Goal: Information Seeking & Learning: Find specific fact

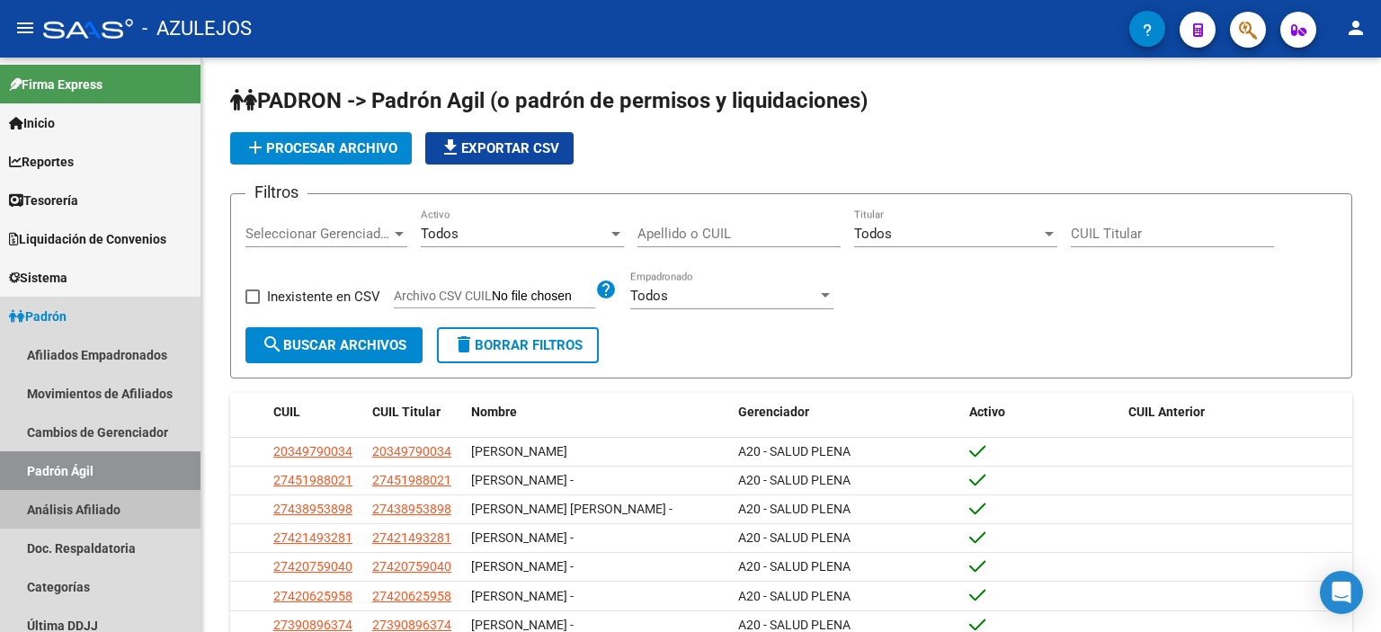
click at [79, 520] on link "Análisis Afiliado" at bounding box center [100, 509] width 200 height 39
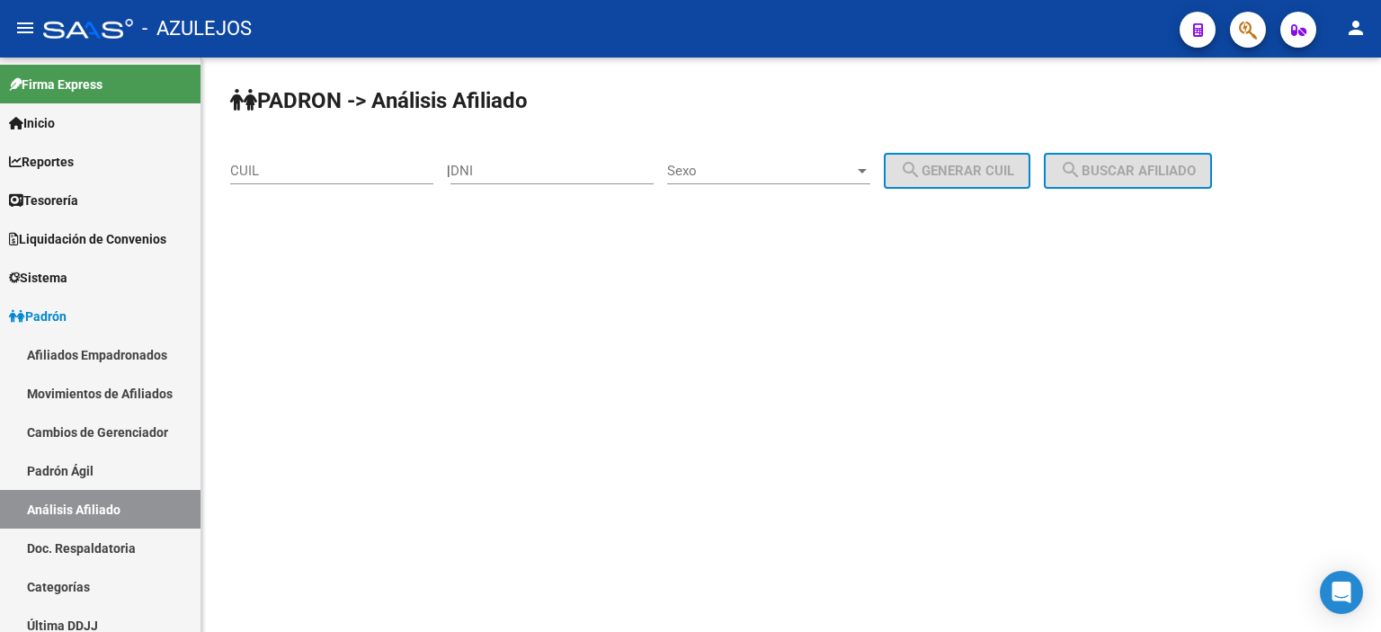
click at [543, 171] on input "DNI" at bounding box center [551, 171] width 203 height 16
type input "25415763"
click at [744, 161] on div "Sexo Sexo" at bounding box center [768, 165] width 203 height 39
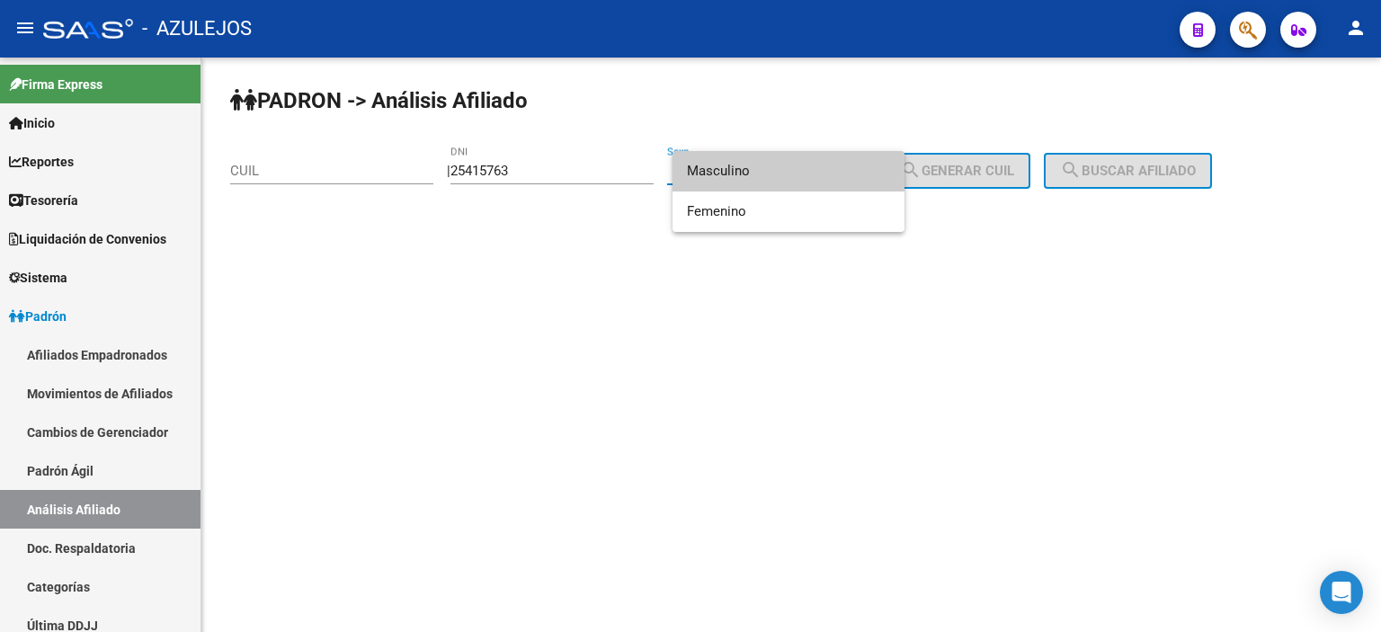
click at [738, 169] on span "Masculino" at bounding box center [788, 171] width 203 height 40
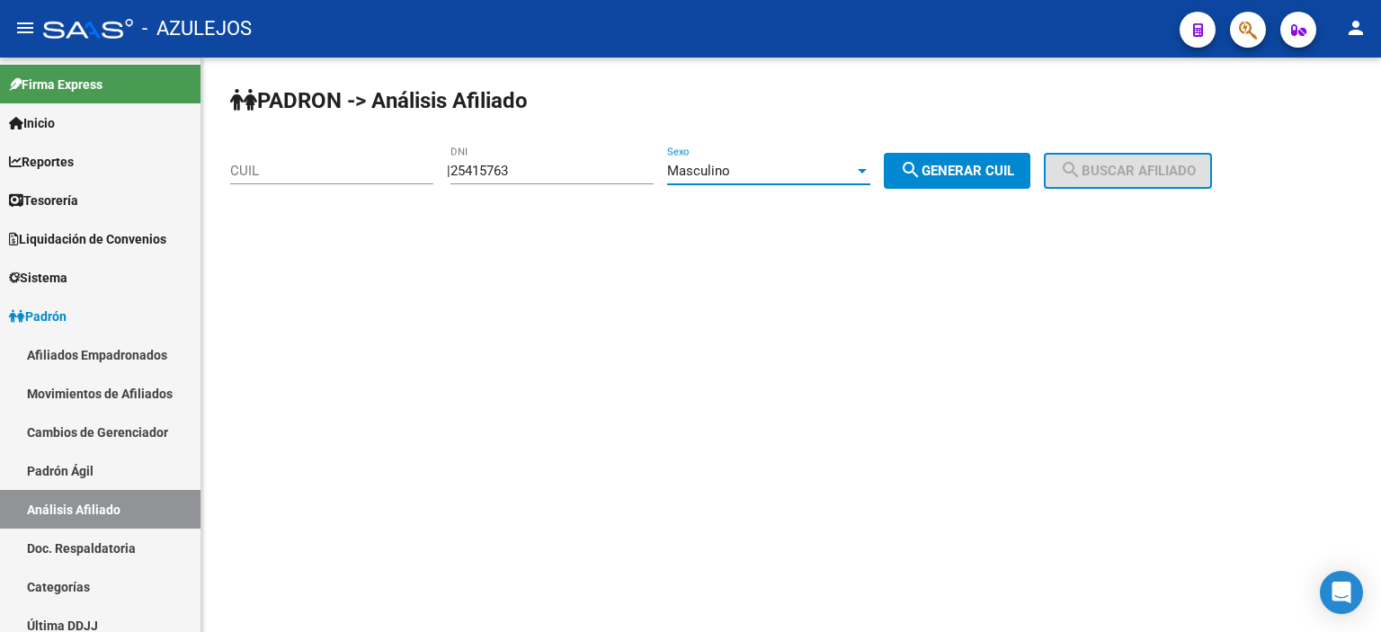
click at [758, 171] on div "Masculino" at bounding box center [760, 171] width 187 height 16
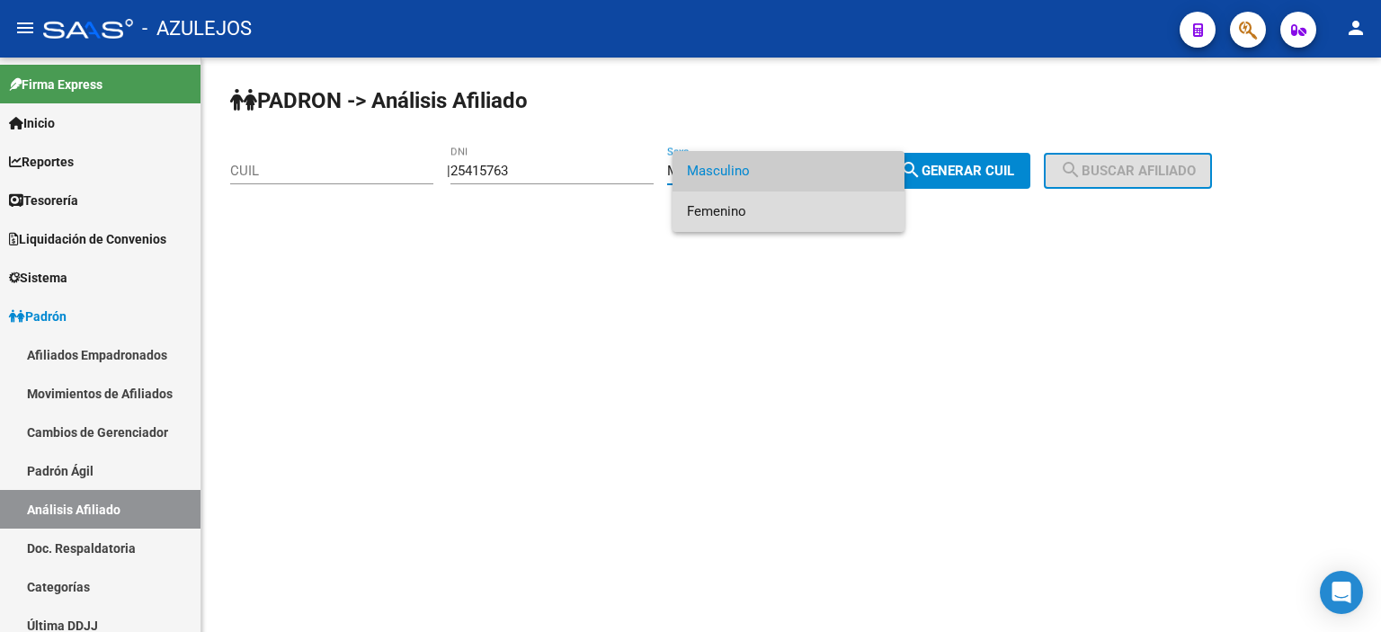
click at [744, 208] on span "Femenino" at bounding box center [788, 211] width 203 height 40
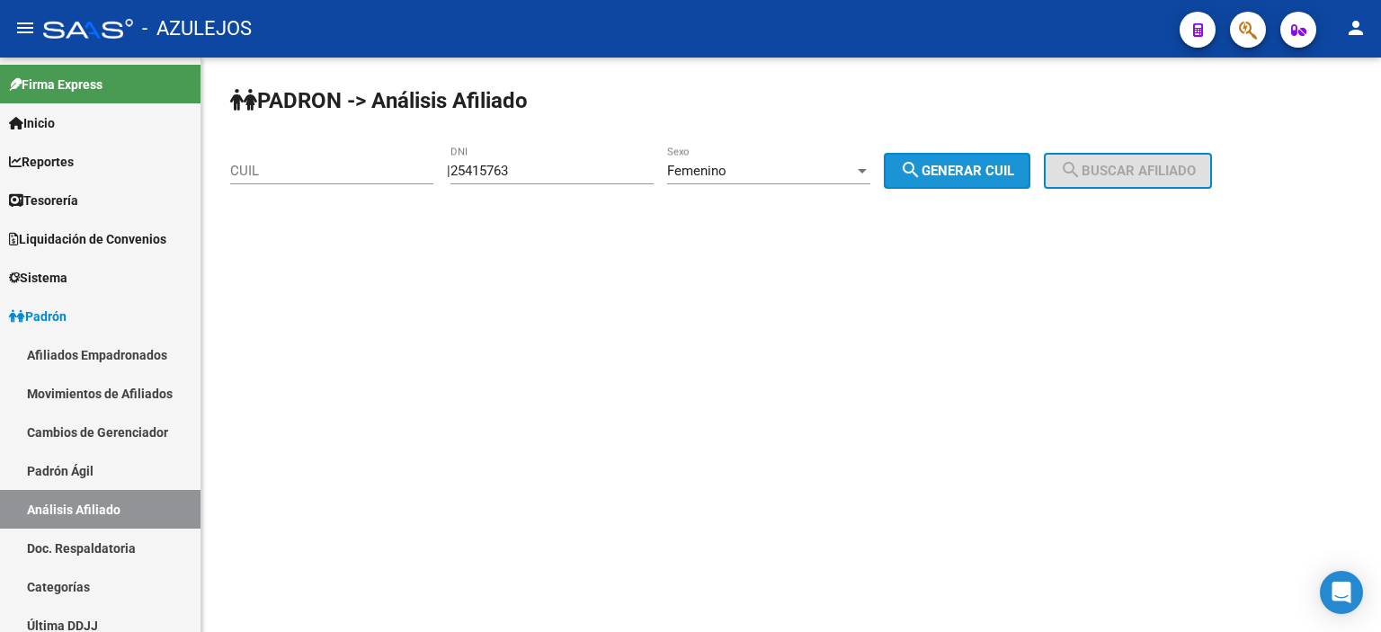
click at [1007, 166] on span "search Generar CUIL" at bounding box center [957, 171] width 114 height 16
type input "27-25415763-0"
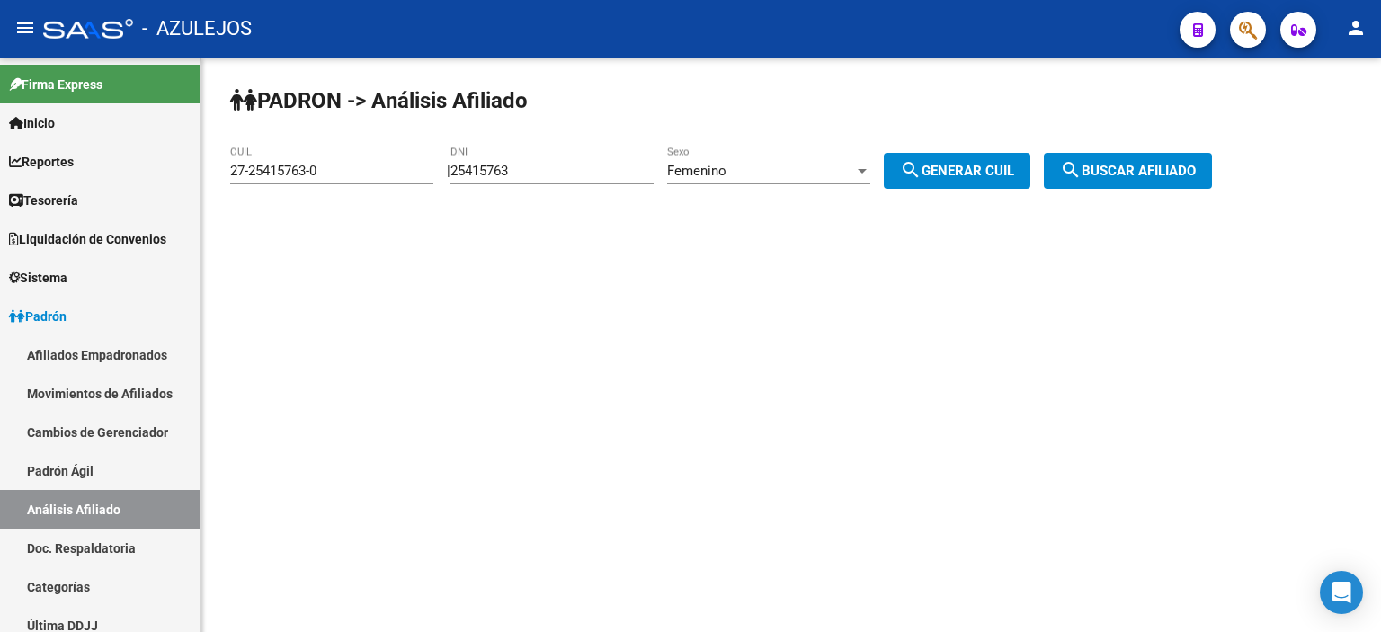
click at [1194, 163] on span "search Buscar afiliado" at bounding box center [1128, 171] width 136 height 16
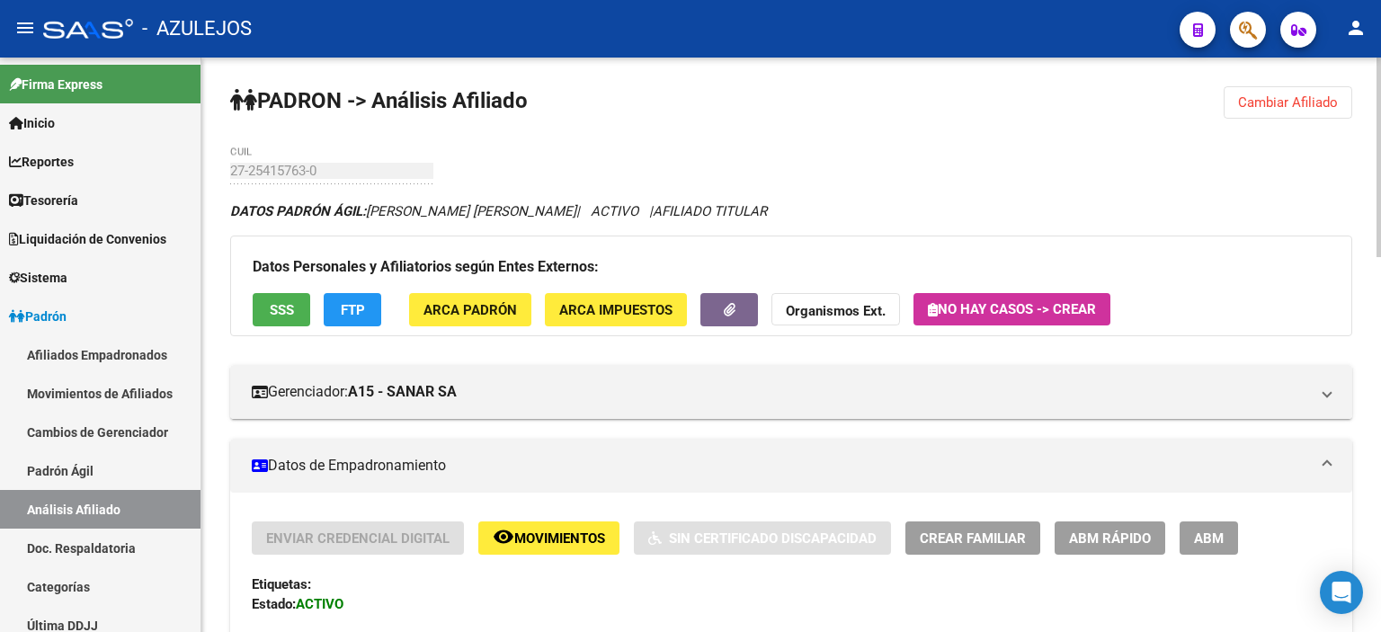
scroll to position [90, 0]
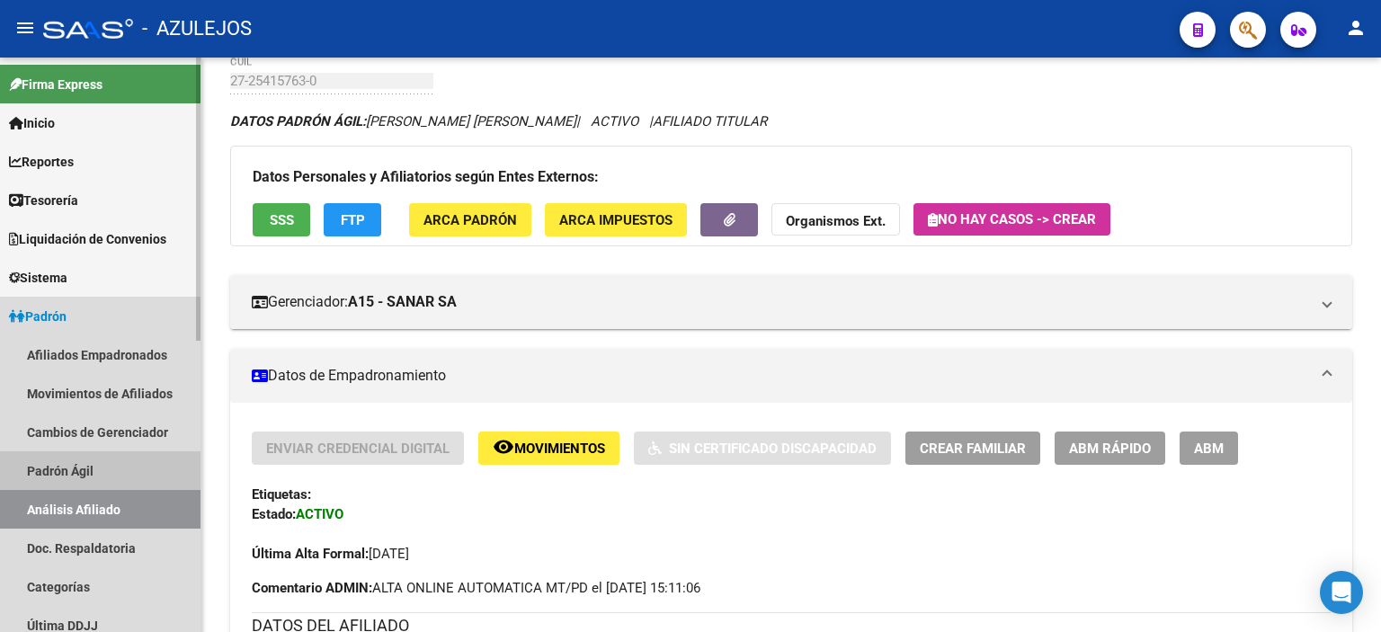
click at [81, 456] on link "Padrón Ágil" at bounding box center [100, 470] width 200 height 39
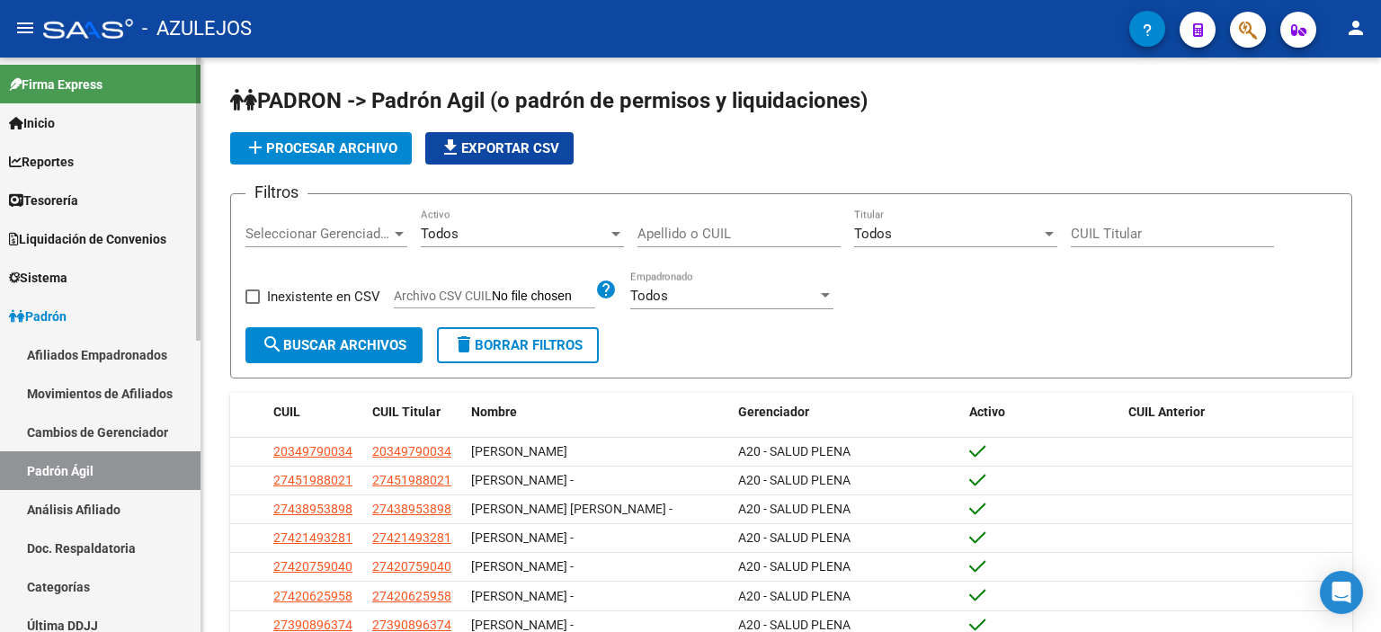
click at [89, 505] on link "Análisis Afiliado" at bounding box center [100, 509] width 200 height 39
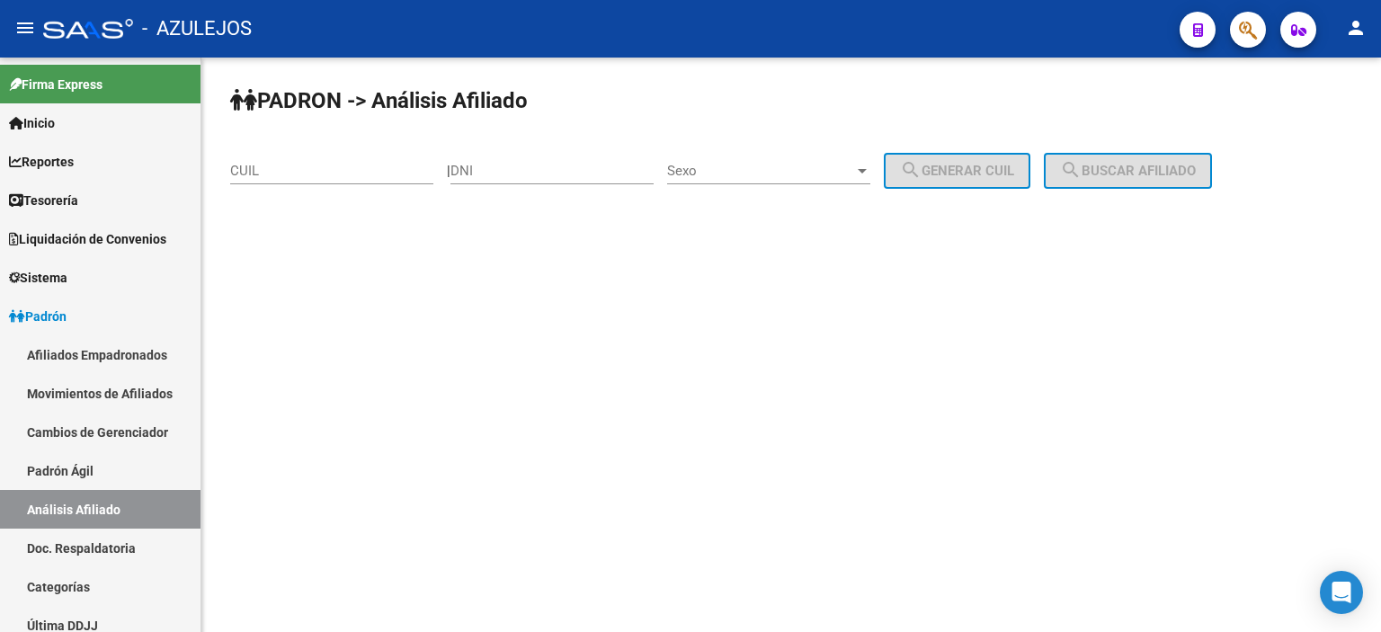
click at [500, 179] on div "DNI" at bounding box center [551, 165] width 203 height 39
click at [503, 167] on input "DNI" at bounding box center [551, 171] width 203 height 16
type input "26671673"
click at [719, 168] on span "Sexo" at bounding box center [760, 171] width 187 height 16
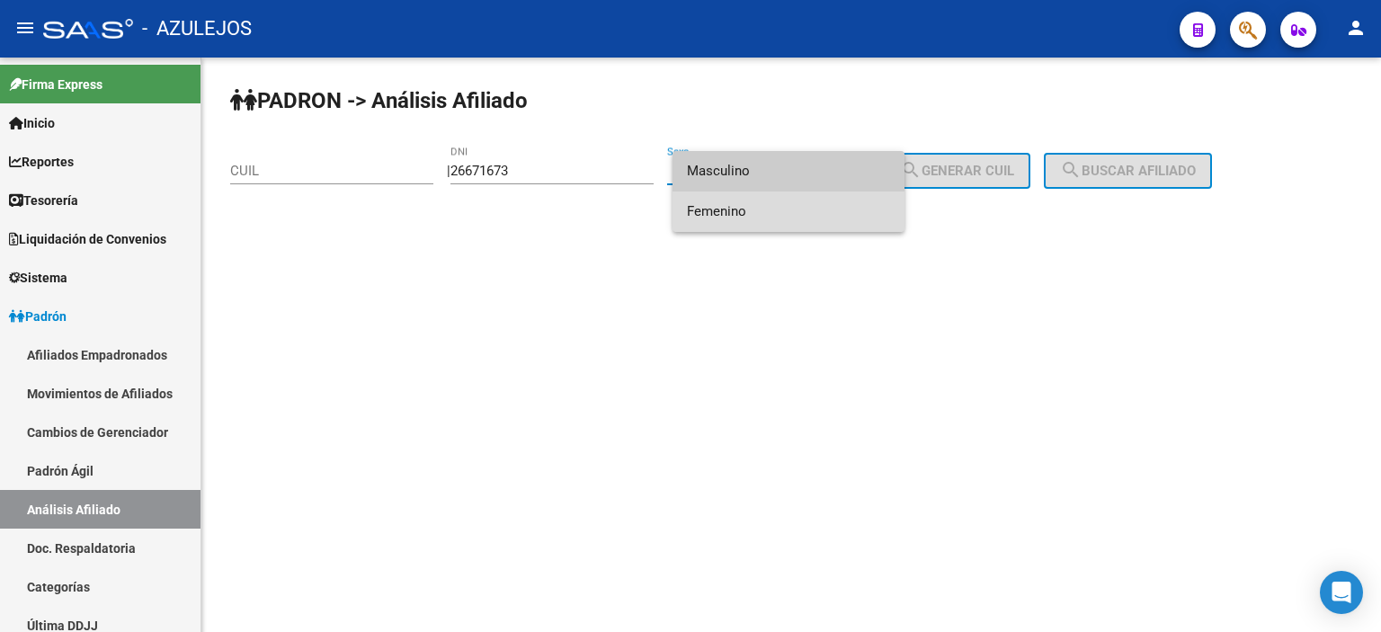
click at [735, 213] on span "Femenino" at bounding box center [788, 211] width 203 height 40
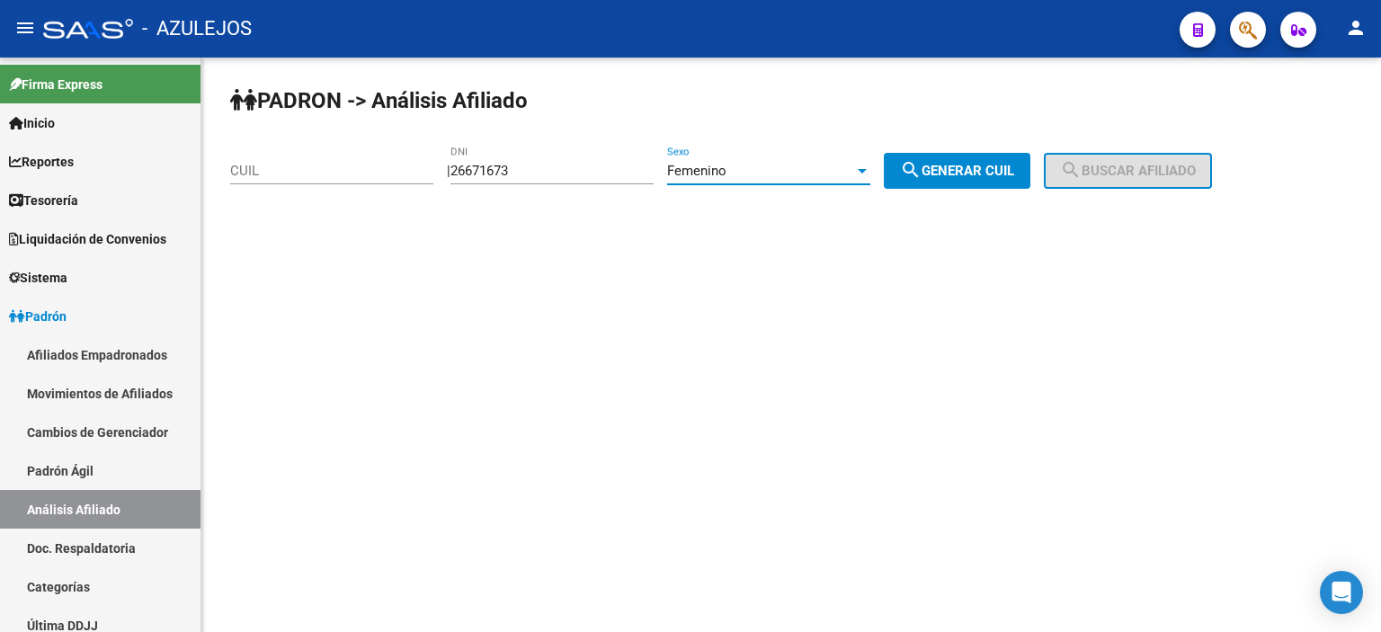
click at [977, 175] on span "search Generar CUIL" at bounding box center [957, 171] width 114 height 16
type input "27-26671673-2"
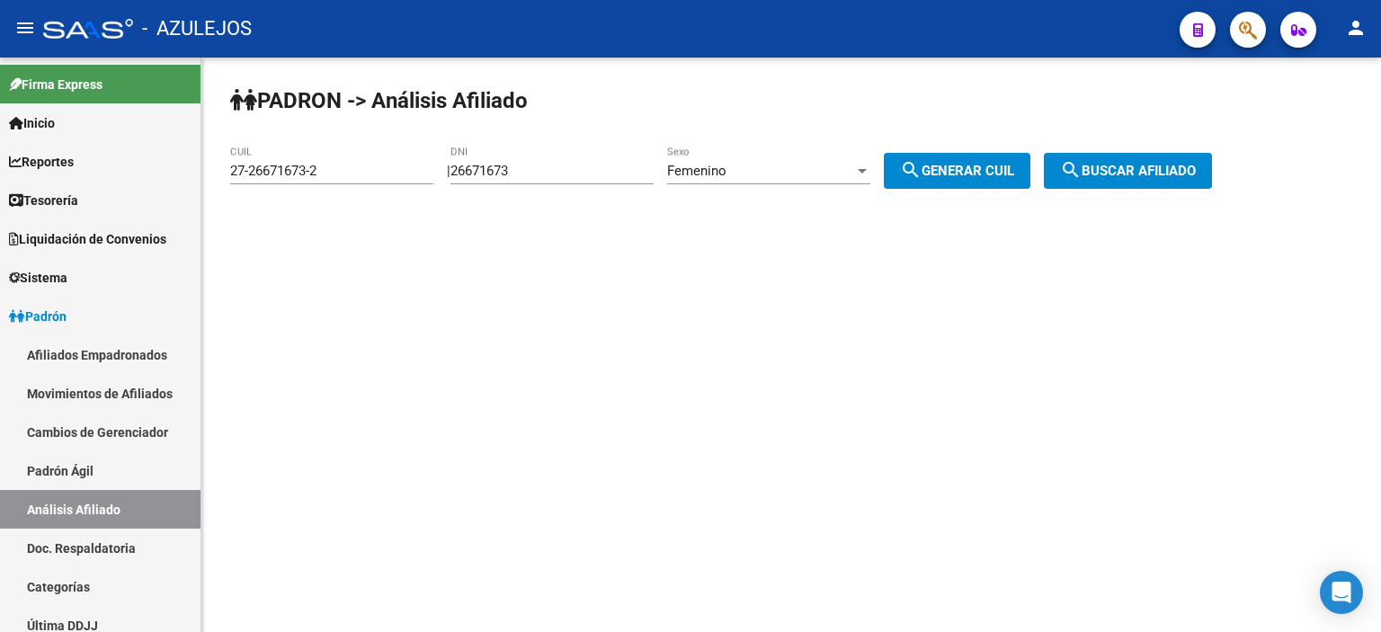
click at [1108, 174] on span "search Buscar afiliado" at bounding box center [1128, 171] width 136 height 16
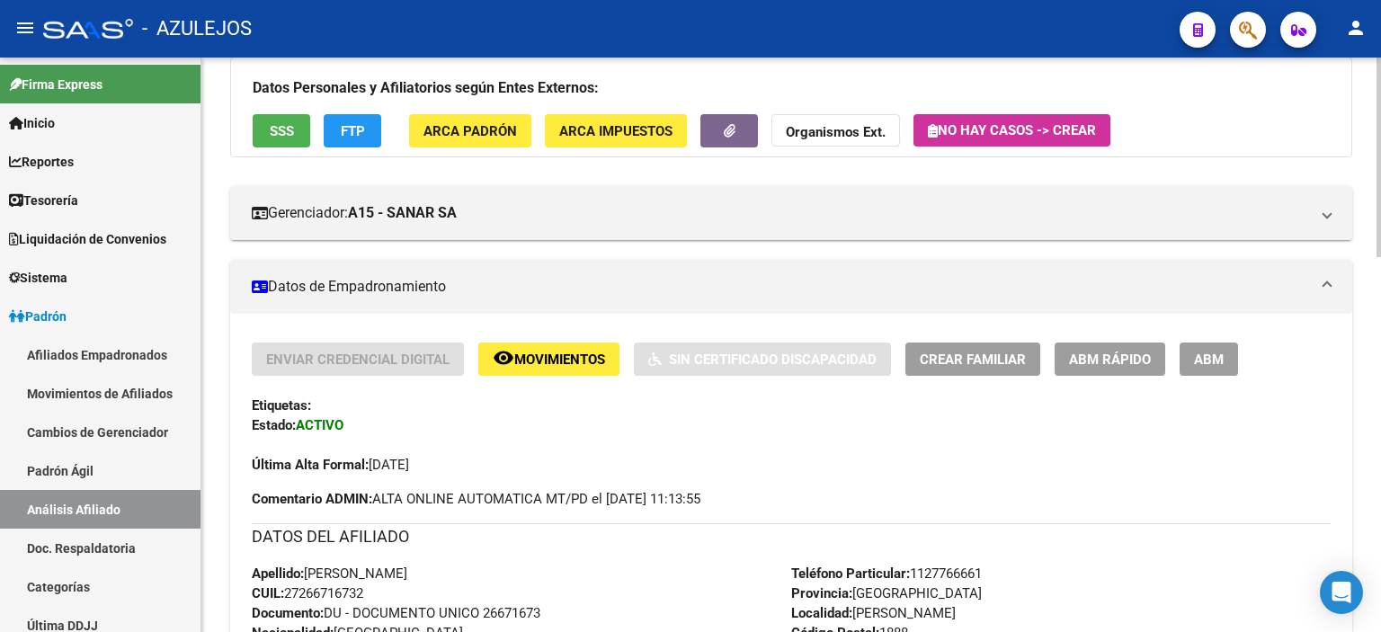
scroll to position [180, 0]
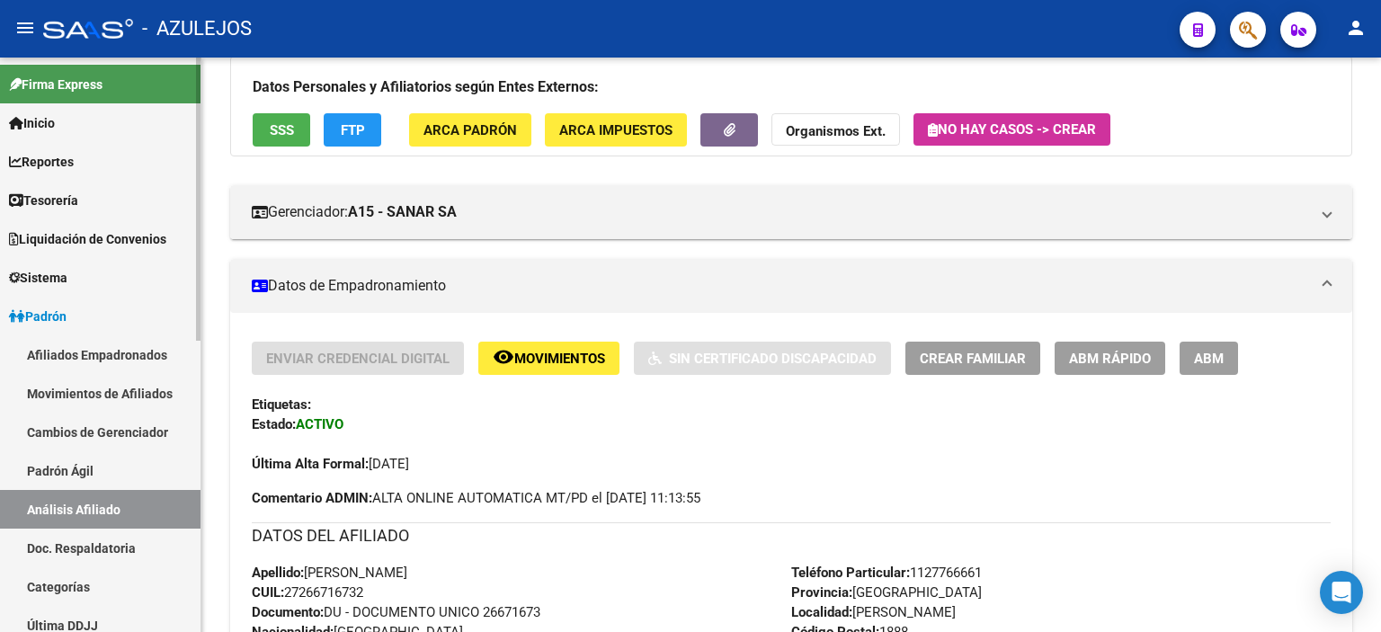
click at [86, 463] on link "Padrón Ágil" at bounding box center [100, 470] width 200 height 39
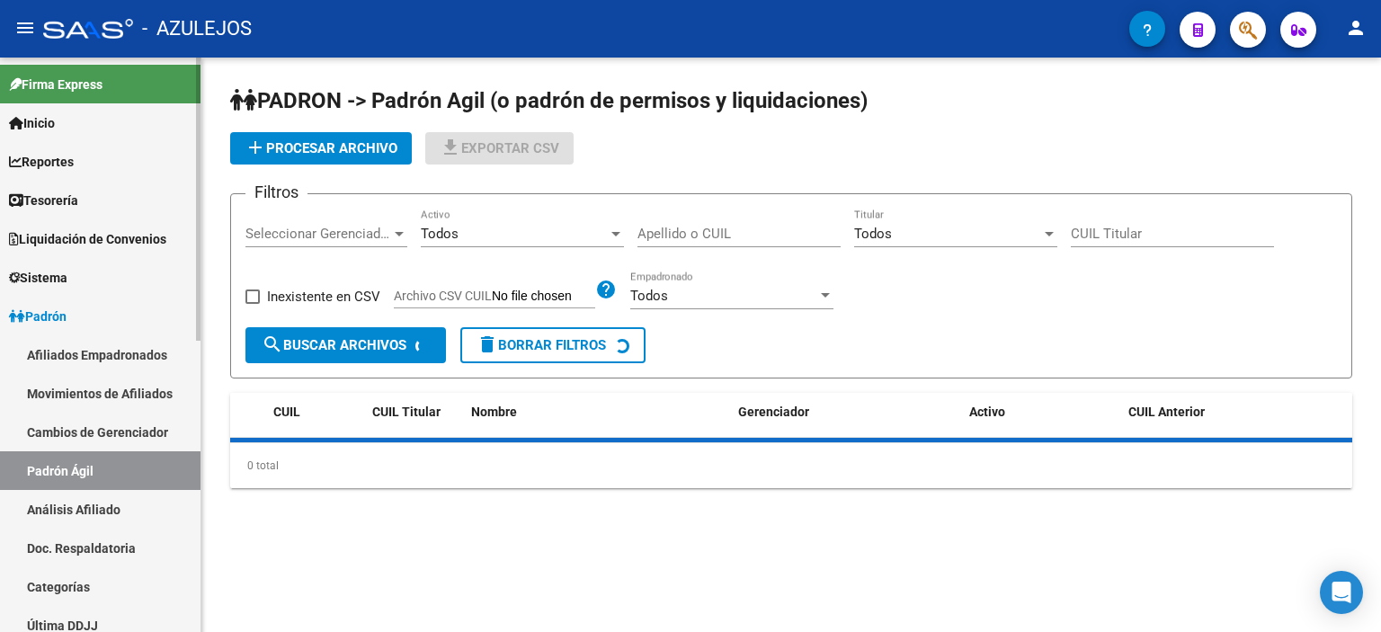
click at [86, 494] on link "Análisis Afiliado" at bounding box center [100, 509] width 200 height 39
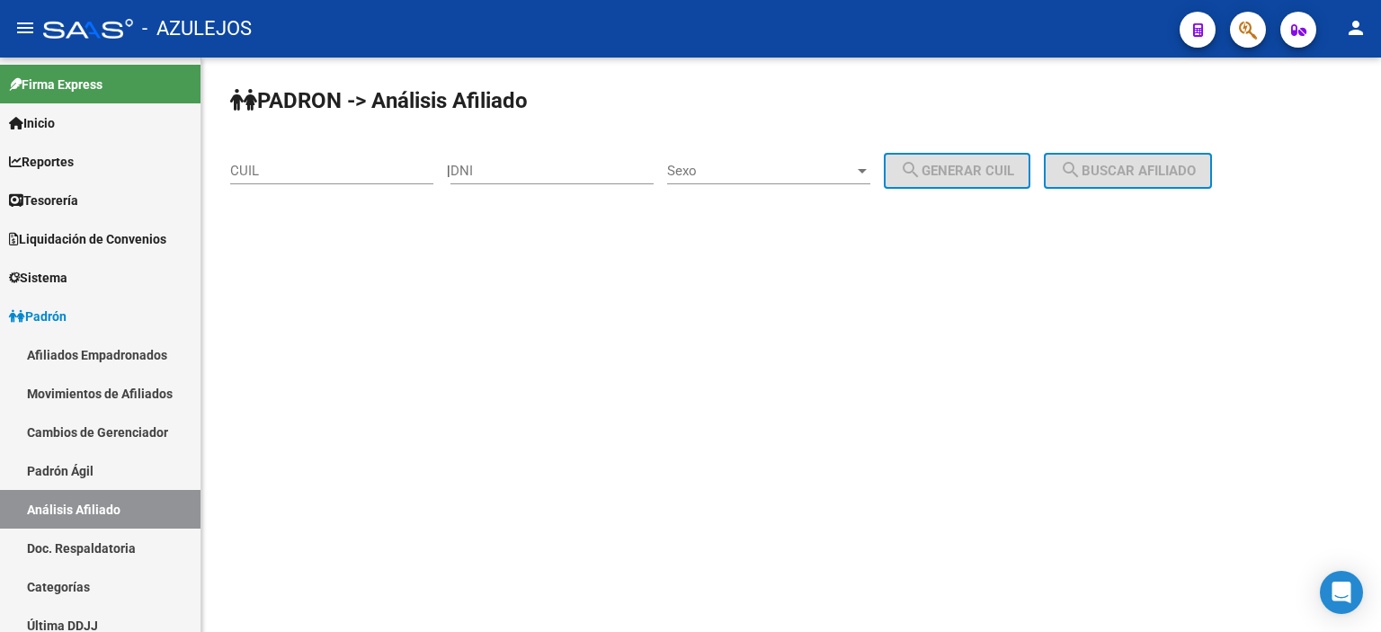
click at [569, 170] on input "DNI" at bounding box center [551, 171] width 203 height 16
type input "92895996"
click at [759, 159] on div "Sexo Sexo" at bounding box center [768, 165] width 203 height 39
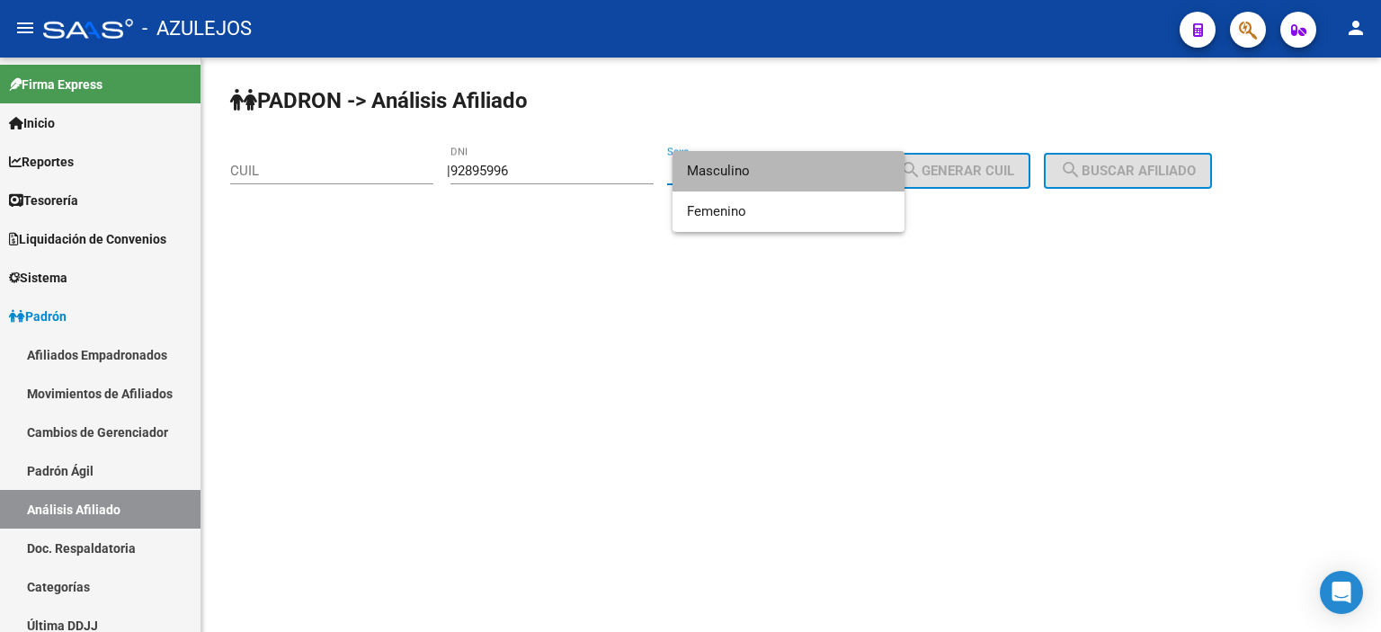
click at [759, 174] on span "Masculino" at bounding box center [788, 171] width 203 height 40
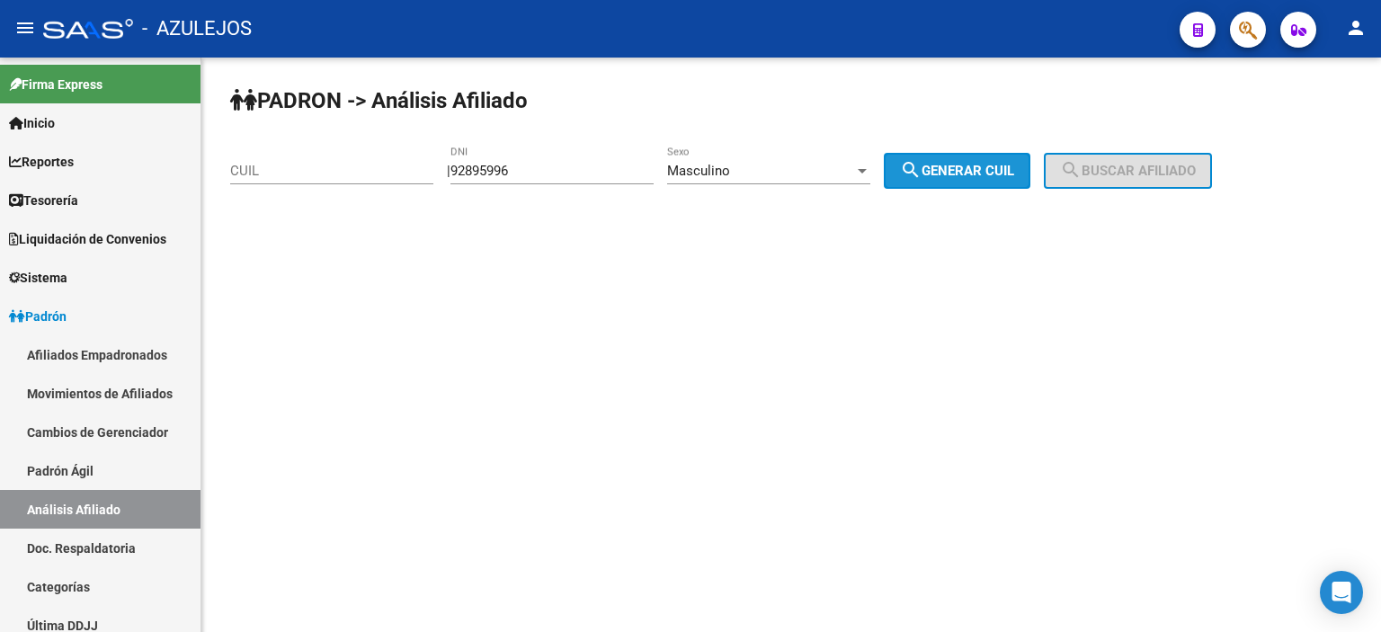
drag, startPoint x: 938, startPoint y: 160, endPoint x: 1115, endPoint y: 161, distance: 177.1
click at [945, 160] on button "search Generar CUIL" at bounding box center [957, 171] width 147 height 36
type input "20-92895996-2"
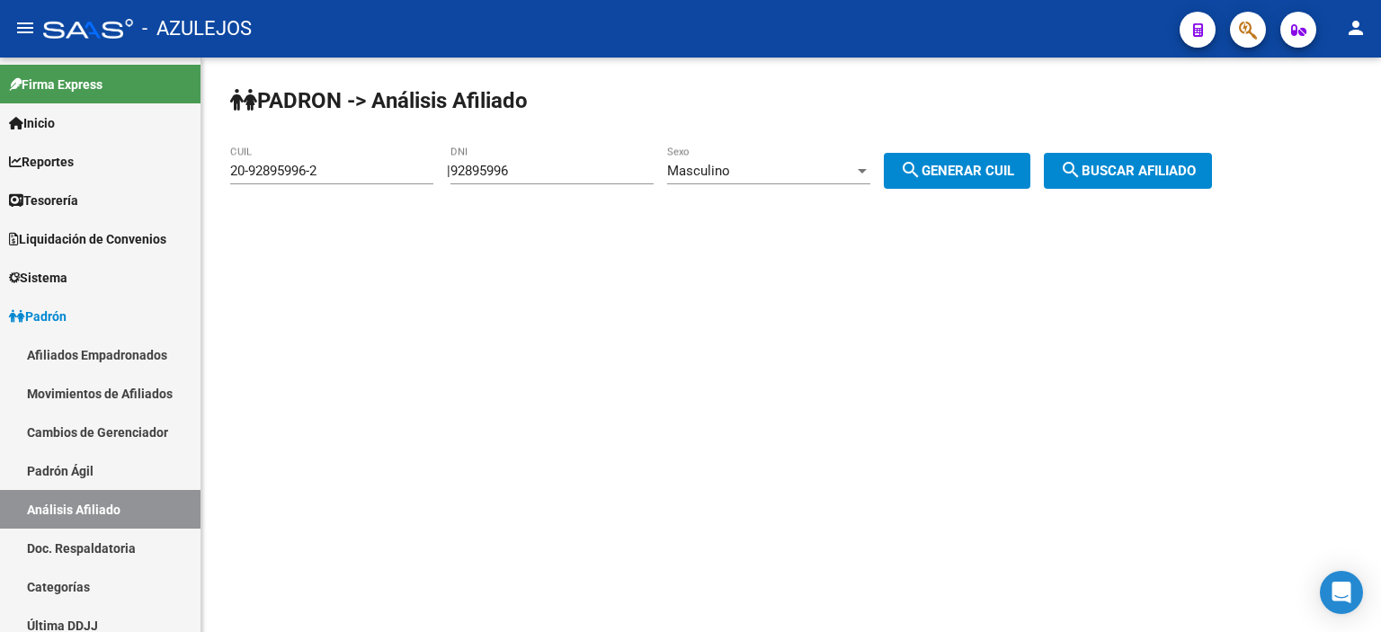
click at [1124, 163] on span "search Buscar afiliado" at bounding box center [1128, 171] width 136 height 16
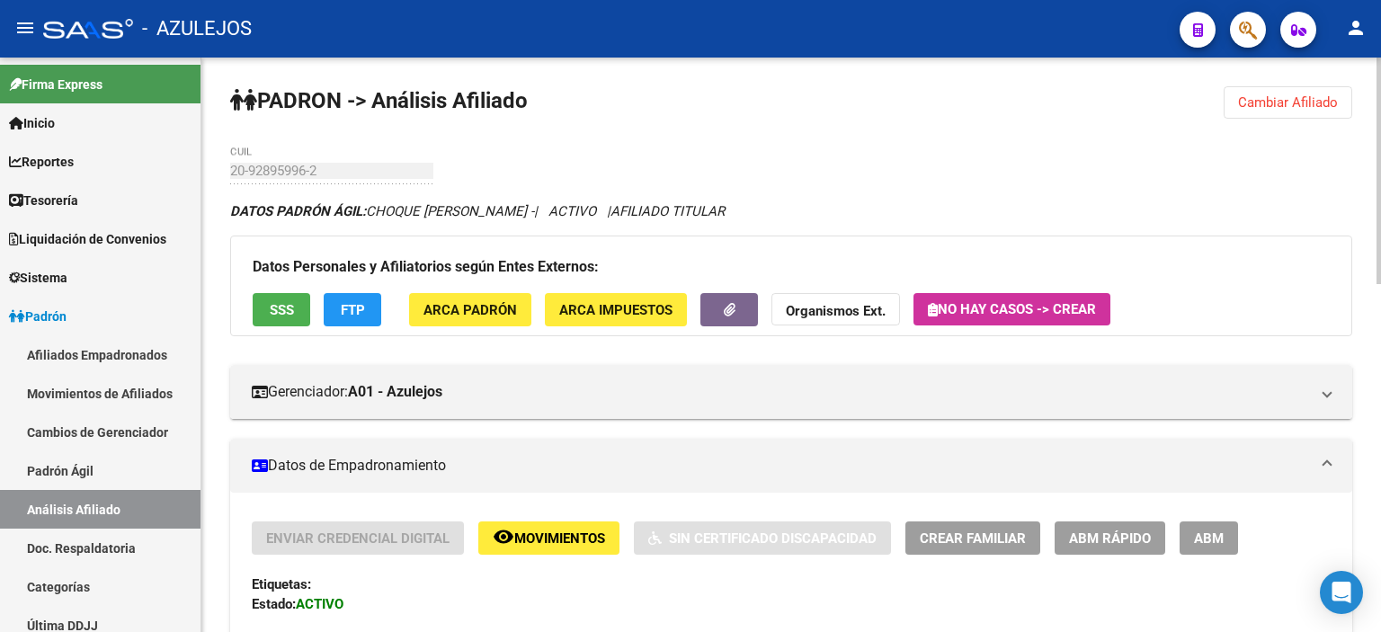
scroll to position [180, 0]
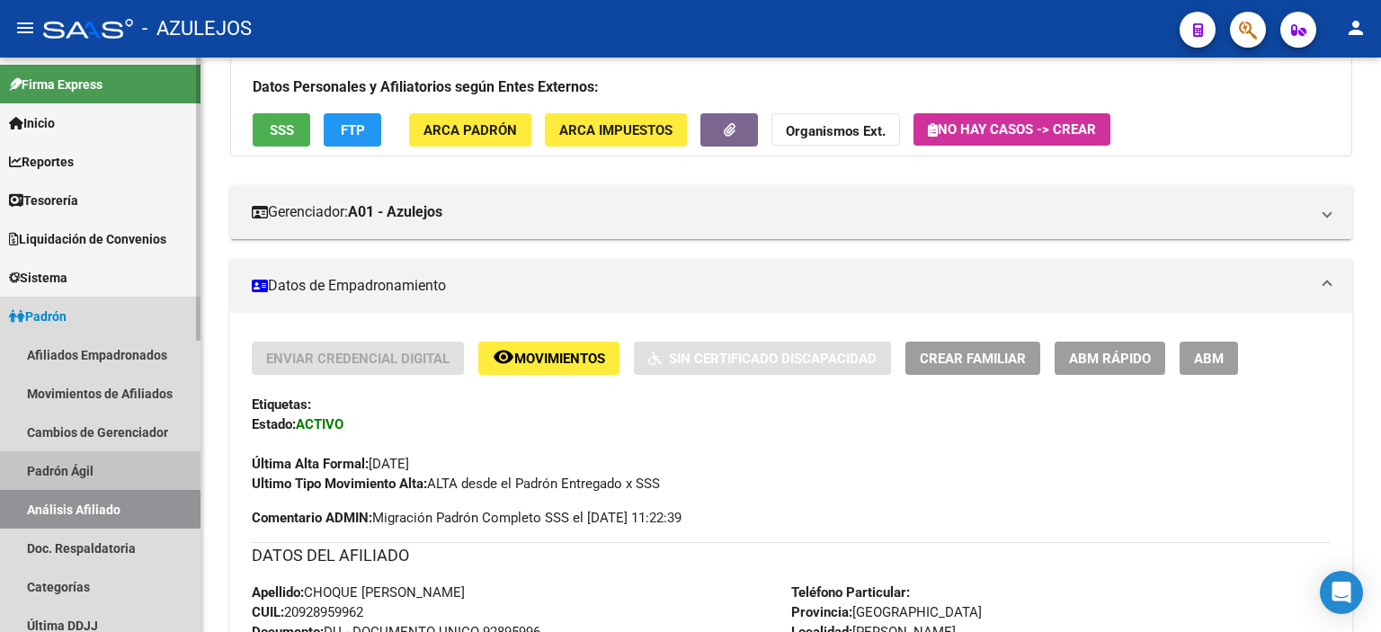
click at [64, 463] on link "Padrón Ágil" at bounding box center [100, 470] width 200 height 39
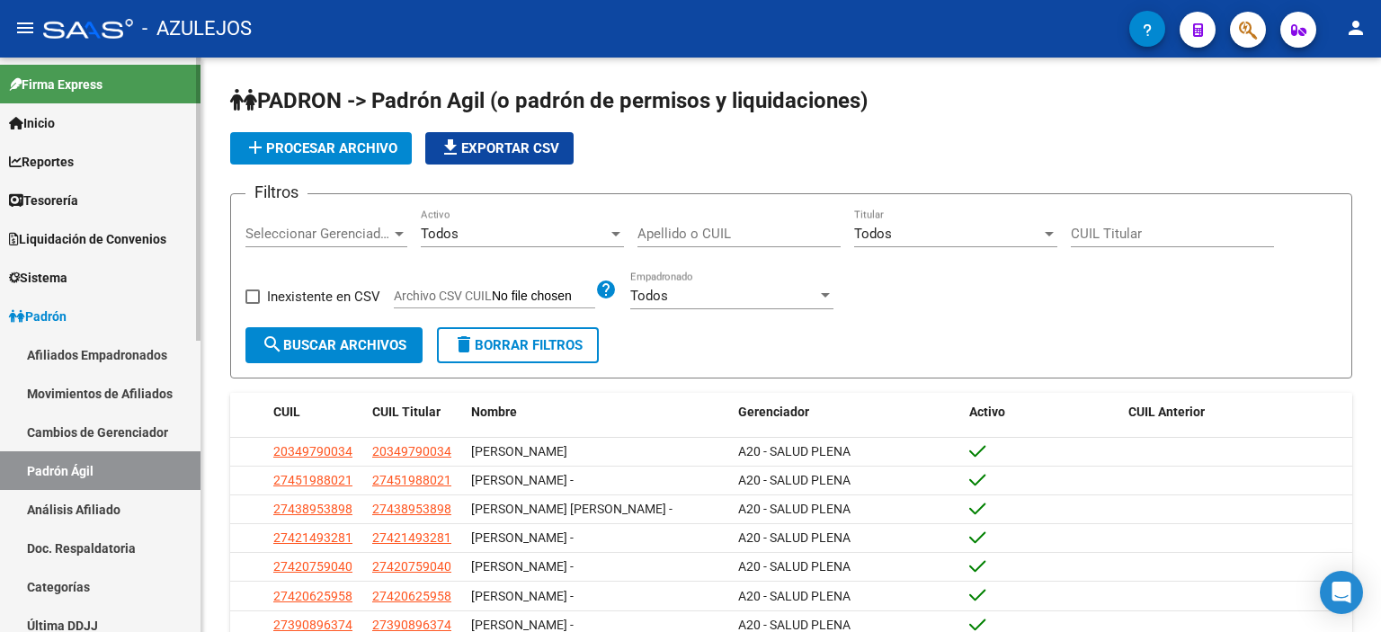
click at [72, 495] on link "Análisis Afiliado" at bounding box center [100, 509] width 200 height 39
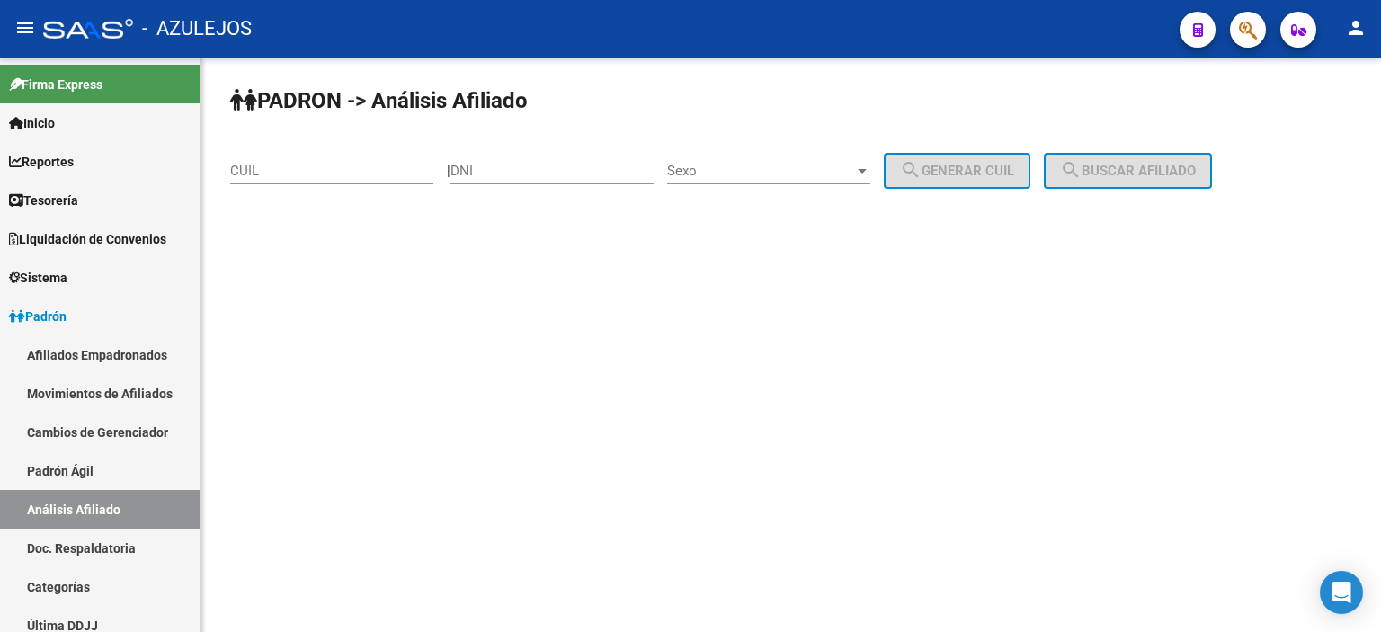
click at [519, 171] on input "DNI" at bounding box center [551, 171] width 203 height 16
type input "22575749"
click at [776, 147] on div "Sexo Sexo" at bounding box center [768, 165] width 203 height 39
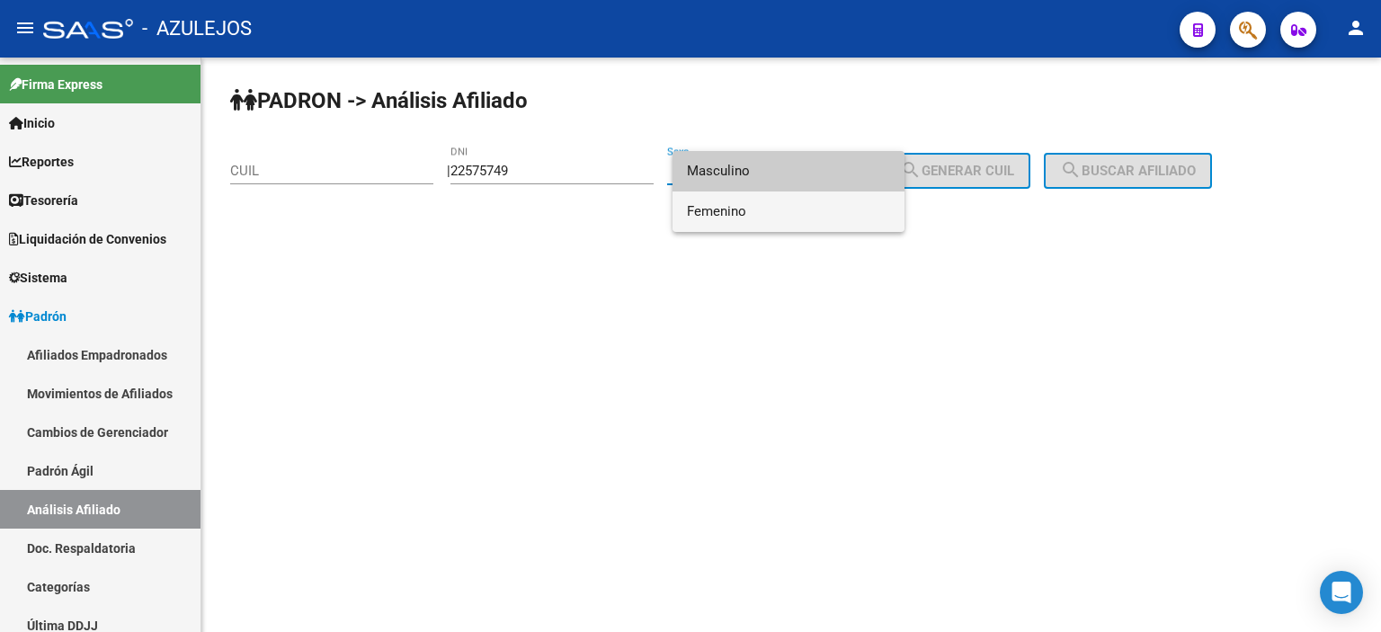
click at [741, 222] on span "Femenino" at bounding box center [788, 211] width 203 height 40
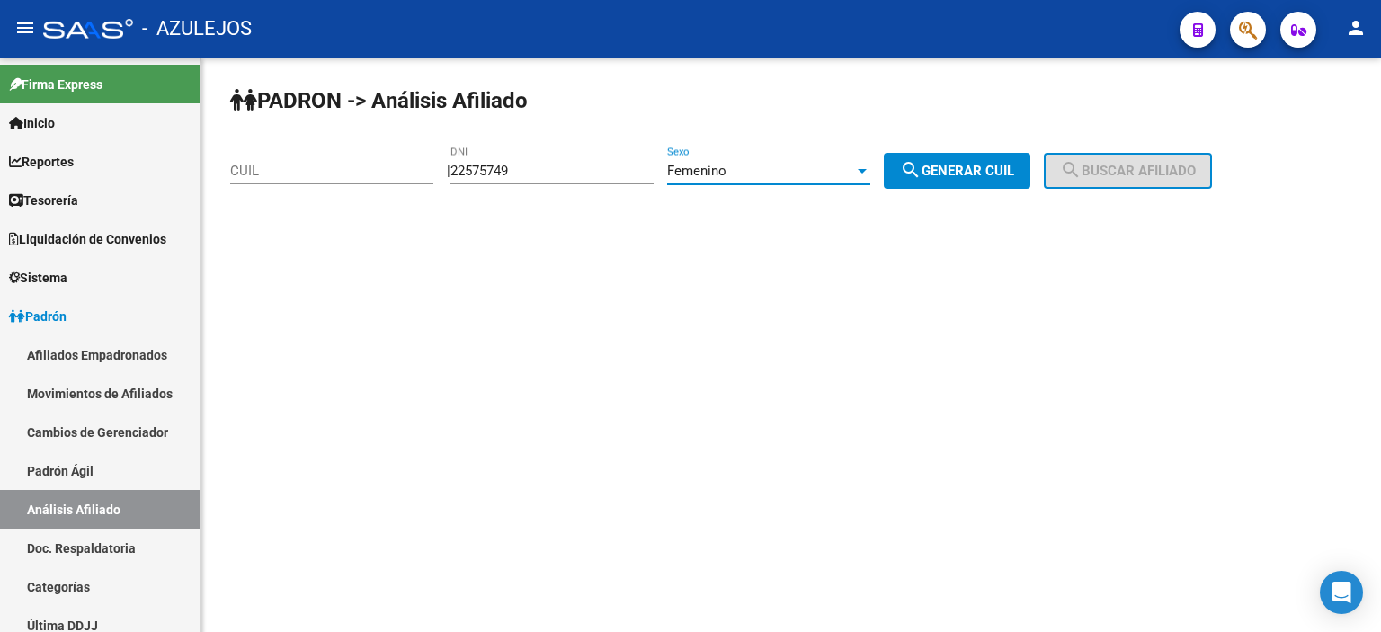
click at [1030, 160] on button "search Generar CUIL" at bounding box center [957, 171] width 147 height 36
type input "27-22575749-1"
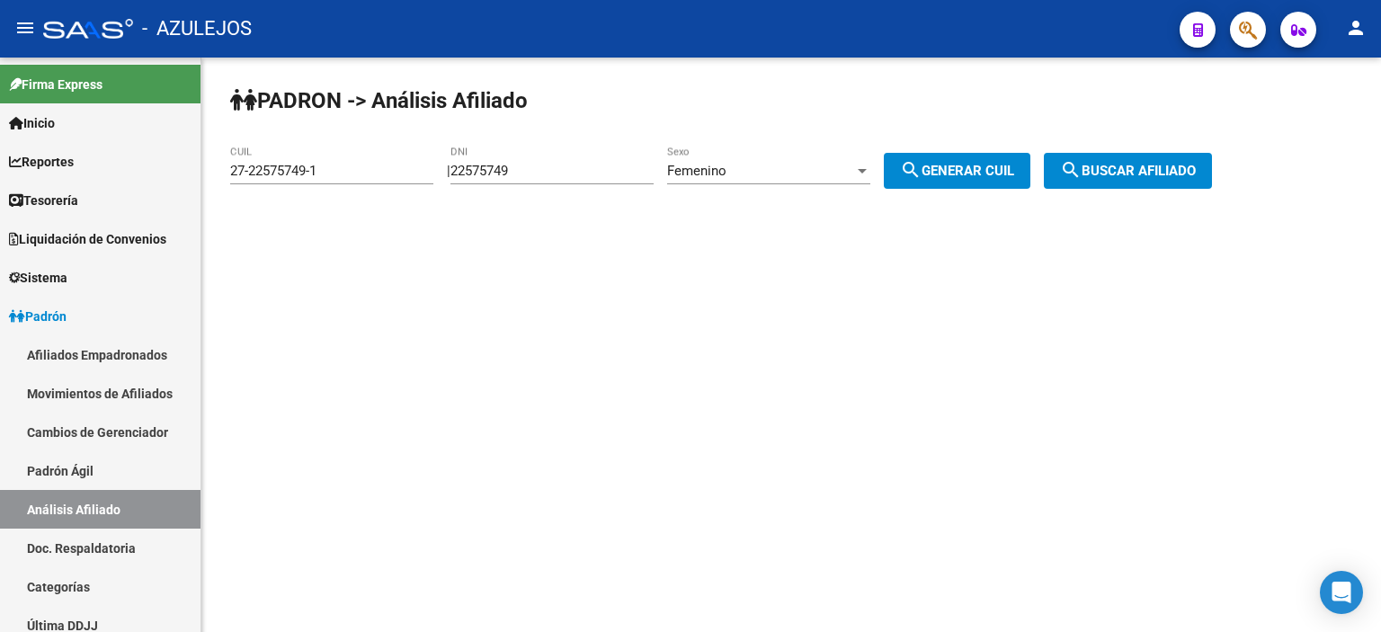
click at [1163, 164] on span "search Buscar afiliado" at bounding box center [1128, 171] width 136 height 16
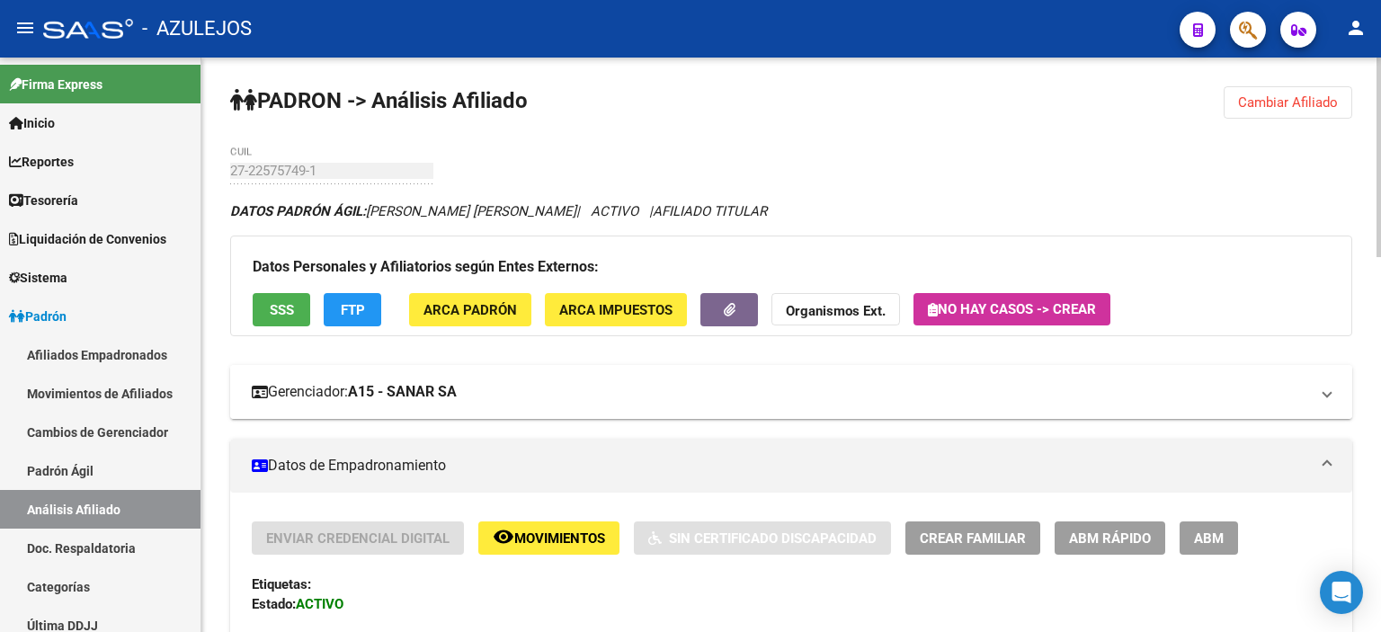
scroll to position [90, 0]
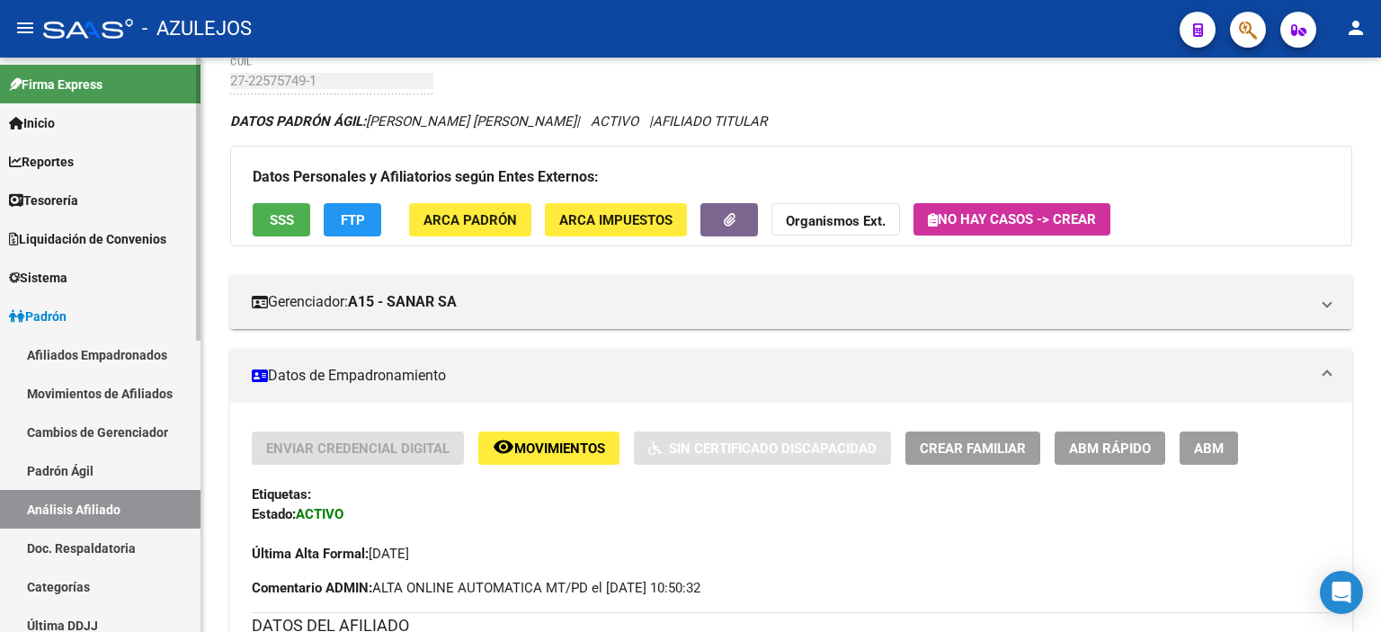
click at [75, 466] on link "Padrón Ágil" at bounding box center [100, 470] width 200 height 39
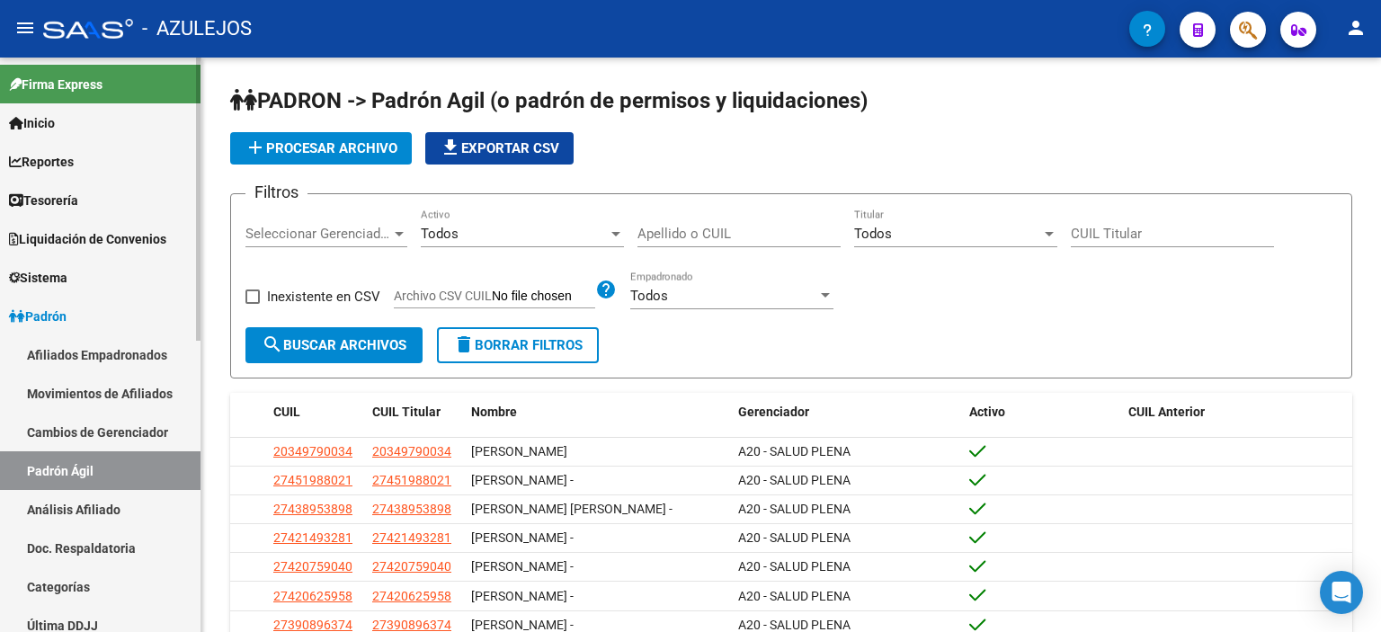
click at [74, 495] on link "Análisis Afiliado" at bounding box center [100, 509] width 200 height 39
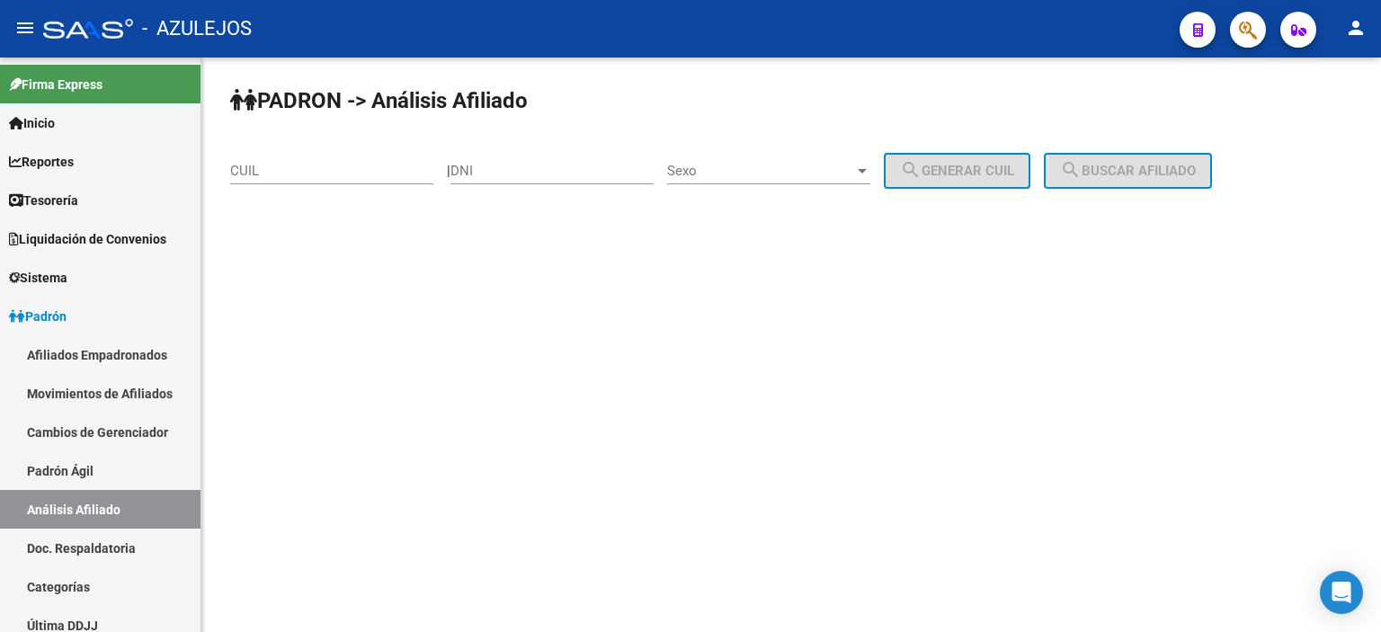
click at [506, 178] on input "DNI" at bounding box center [551, 171] width 203 height 16
type input "48311703"
click at [777, 175] on span "Sexo" at bounding box center [760, 171] width 187 height 16
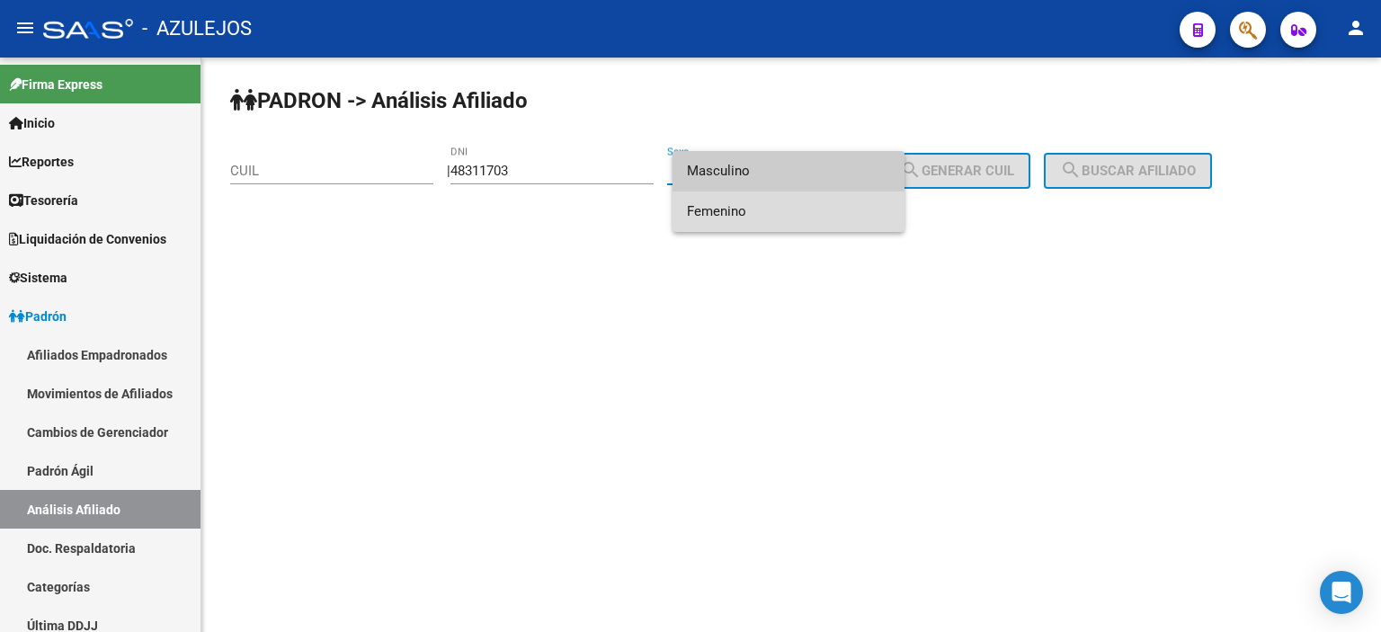
click at [754, 210] on span "Femenino" at bounding box center [788, 211] width 203 height 40
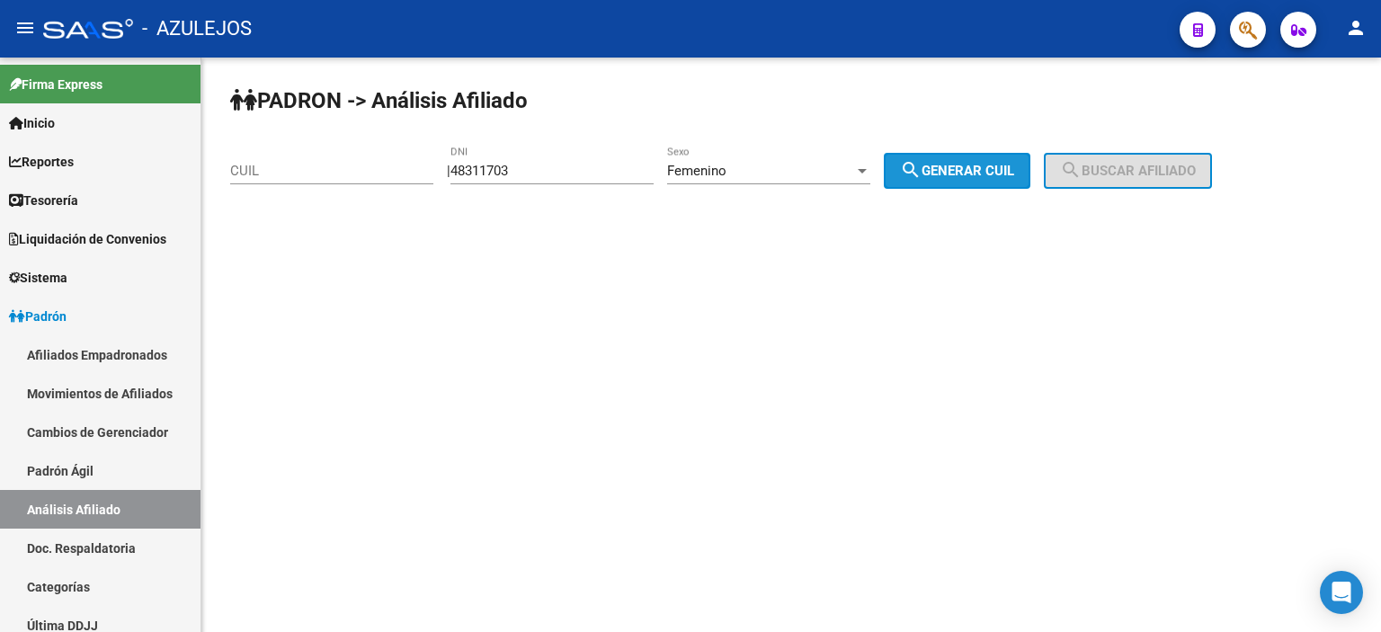
drag, startPoint x: 955, startPoint y: 167, endPoint x: 1165, endPoint y: 160, distance: 209.5
click at [957, 165] on span "search Generar CUIL" at bounding box center [957, 171] width 114 height 16
type input "27-48311703-0"
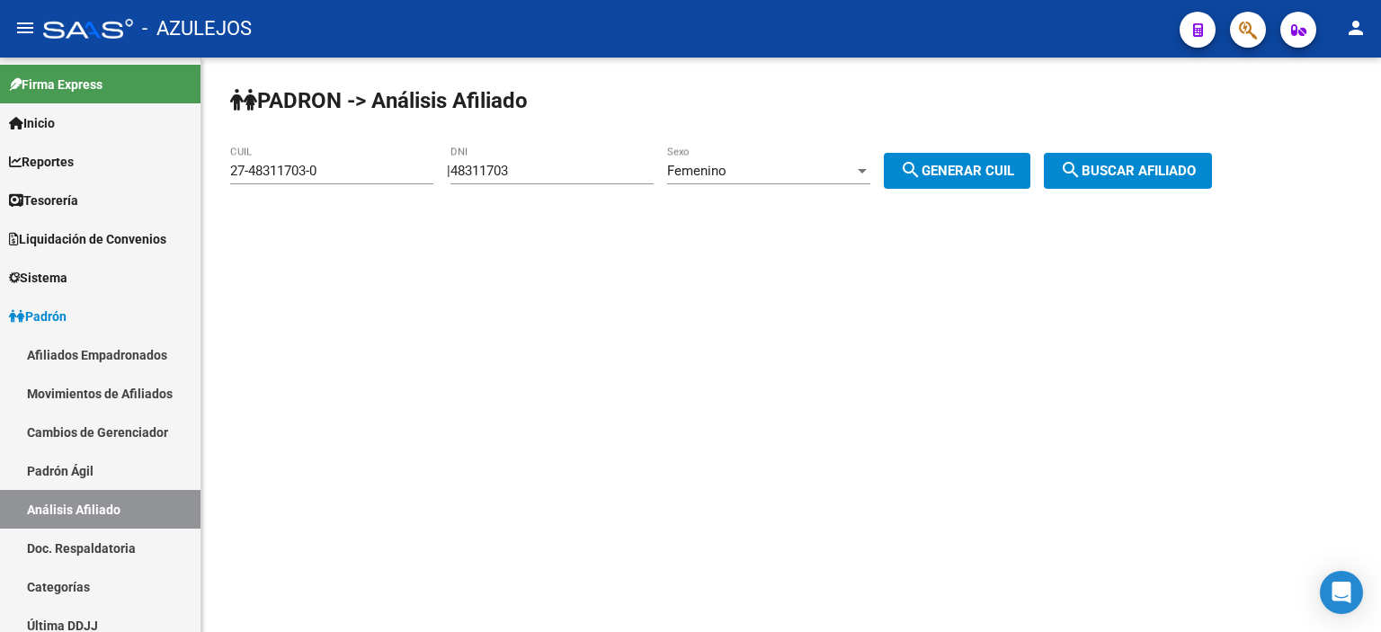
click at [1168, 160] on button "search Buscar afiliado" at bounding box center [1128, 171] width 168 height 36
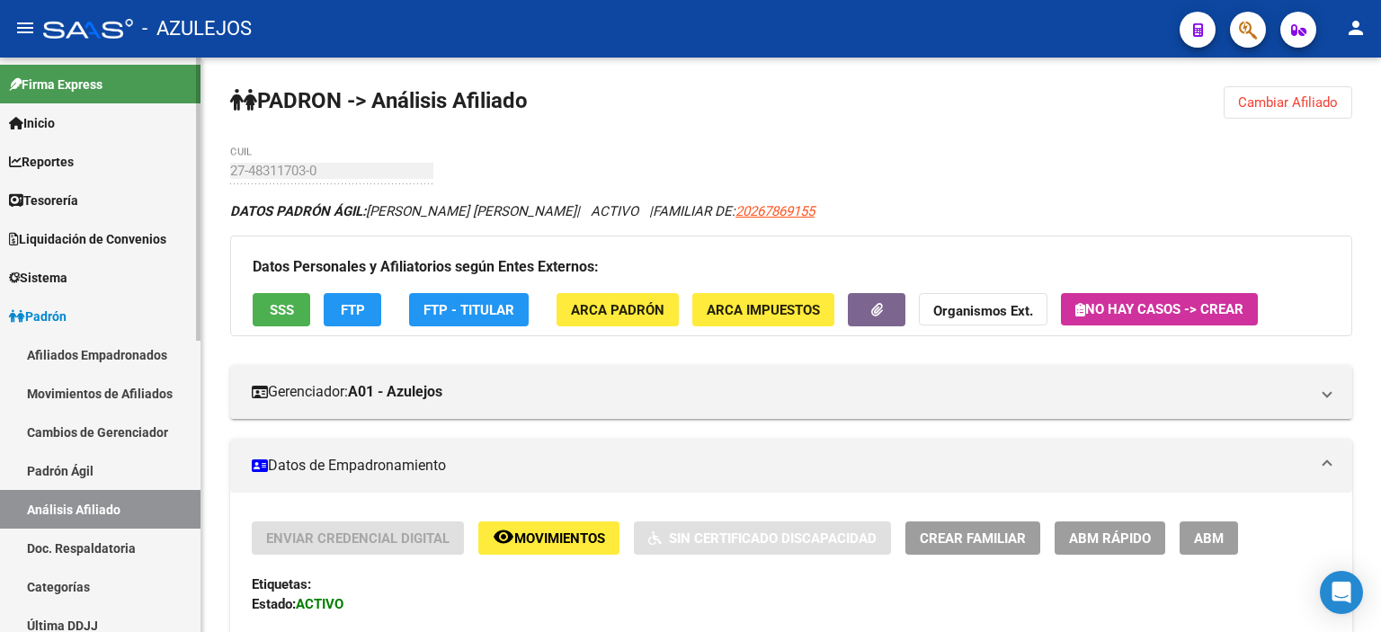
click at [79, 466] on link "Padrón Ágil" at bounding box center [100, 470] width 200 height 39
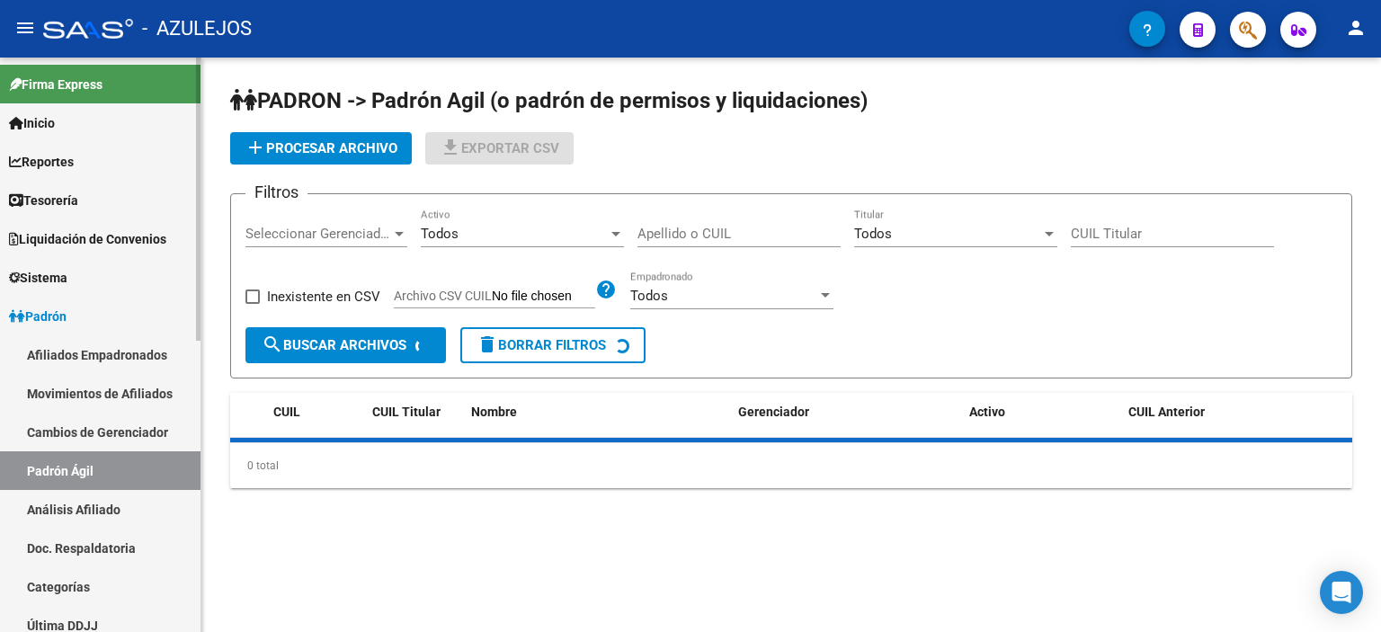
click at [90, 495] on link "Análisis Afiliado" at bounding box center [100, 509] width 200 height 39
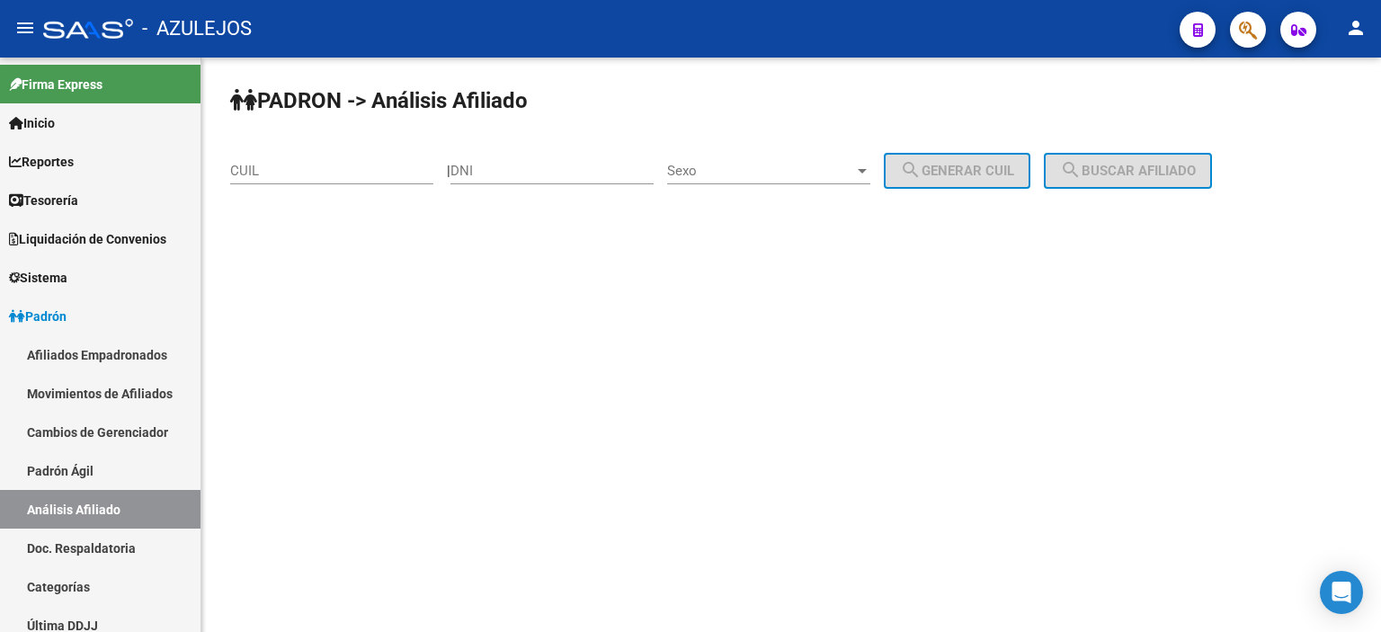
click at [527, 173] on input "DNI" at bounding box center [551, 171] width 203 height 16
drag, startPoint x: 511, startPoint y: 169, endPoint x: 500, endPoint y: 168, distance: 10.8
click at [500, 168] on input "18079622" at bounding box center [551, 171] width 203 height 16
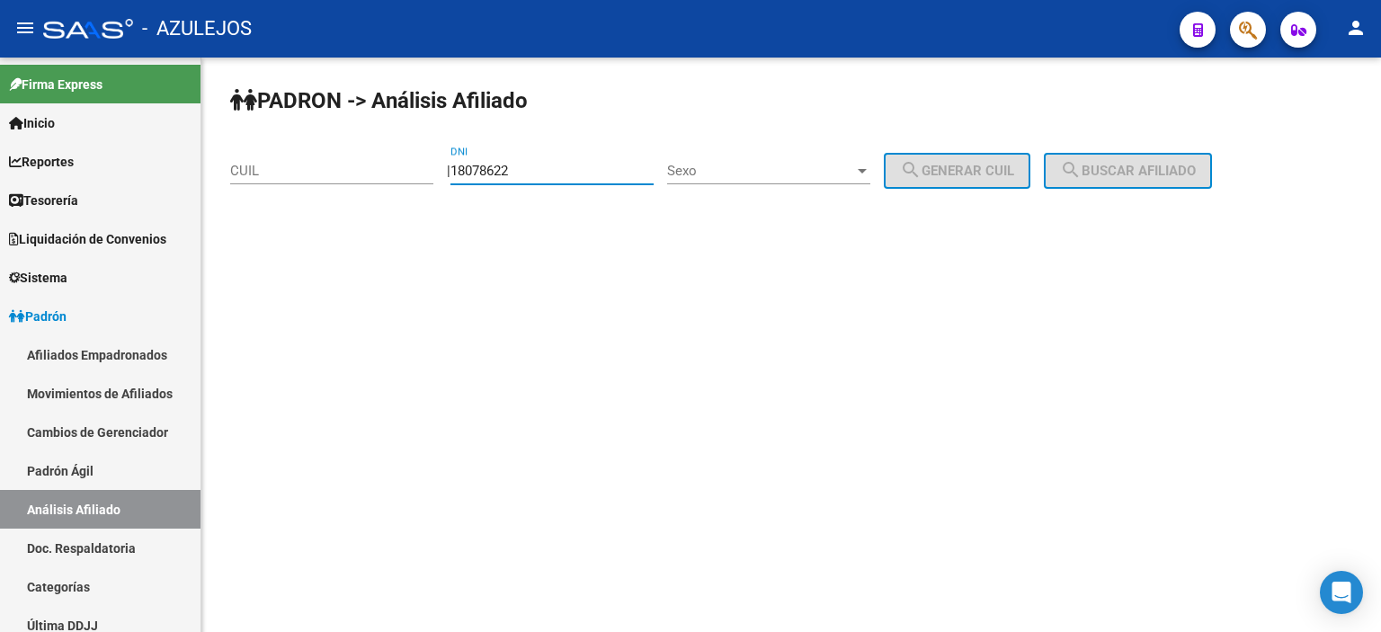
type input "18078622"
click at [759, 177] on span "Sexo" at bounding box center [760, 171] width 187 height 16
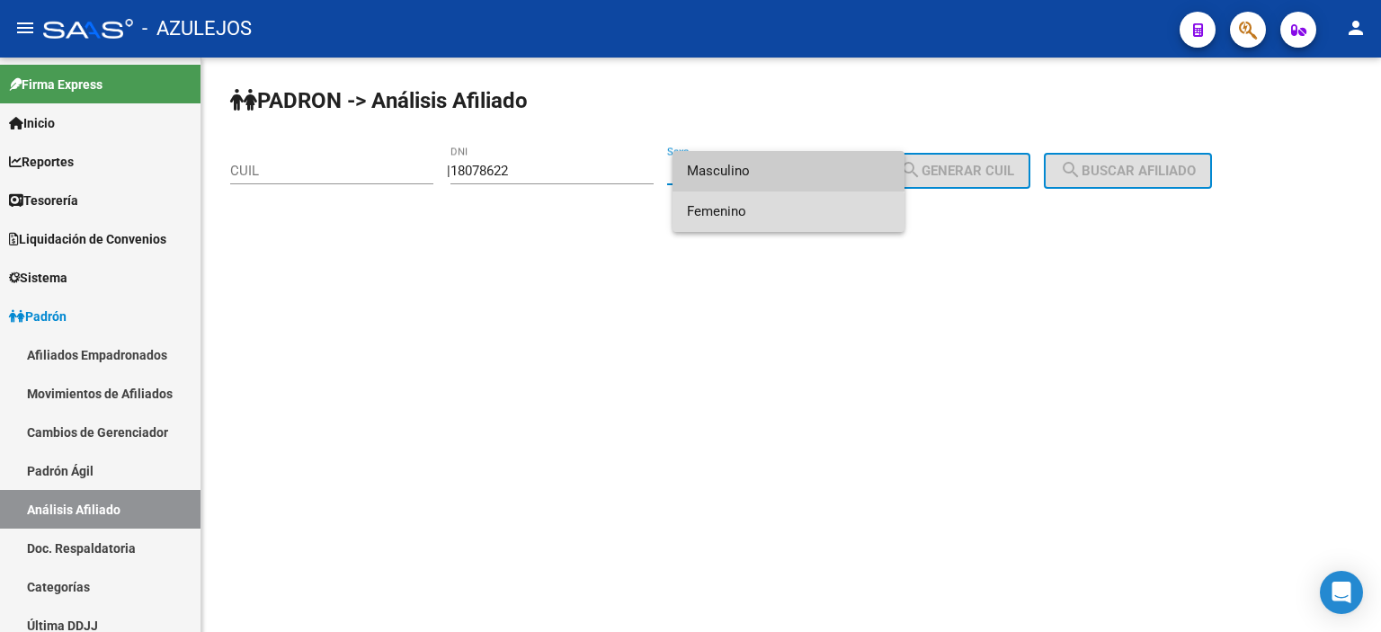
drag, startPoint x: 766, startPoint y: 225, endPoint x: 812, endPoint y: 211, distance: 47.8
click at [766, 225] on span "Femenino" at bounding box center [788, 211] width 203 height 40
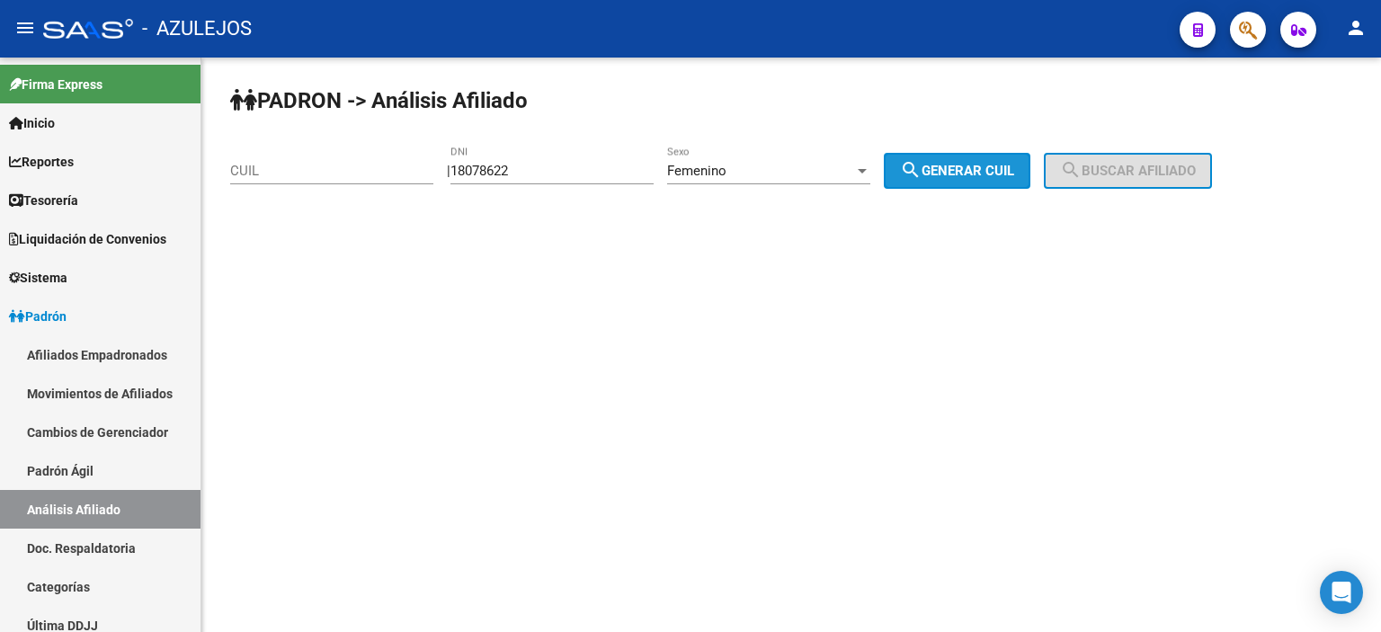
drag, startPoint x: 974, startPoint y: 175, endPoint x: 1106, endPoint y: 176, distance: 132.1
click at [981, 175] on span "search Generar CUIL" at bounding box center [957, 171] width 114 height 16
type input "27-18078622-3"
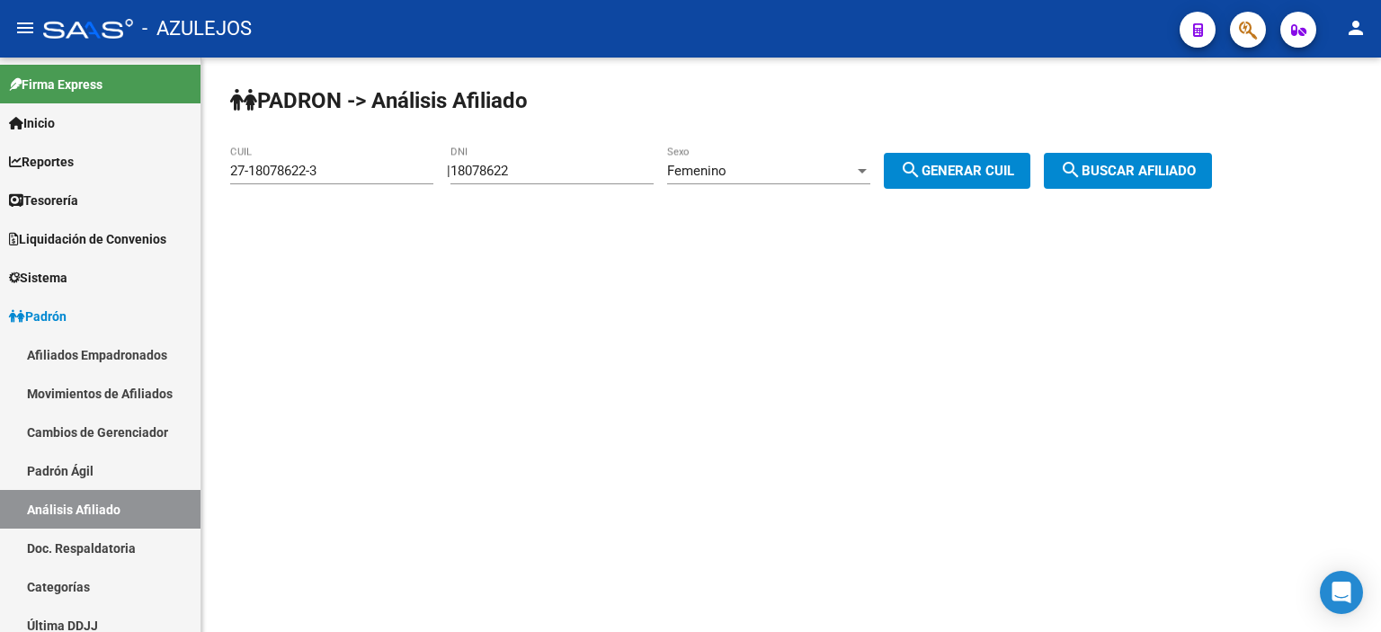
drag, startPoint x: 1129, startPoint y: 176, endPoint x: 1115, endPoint y: 179, distance: 14.6
click at [1129, 176] on span "search Buscar afiliado" at bounding box center [1128, 171] width 136 height 16
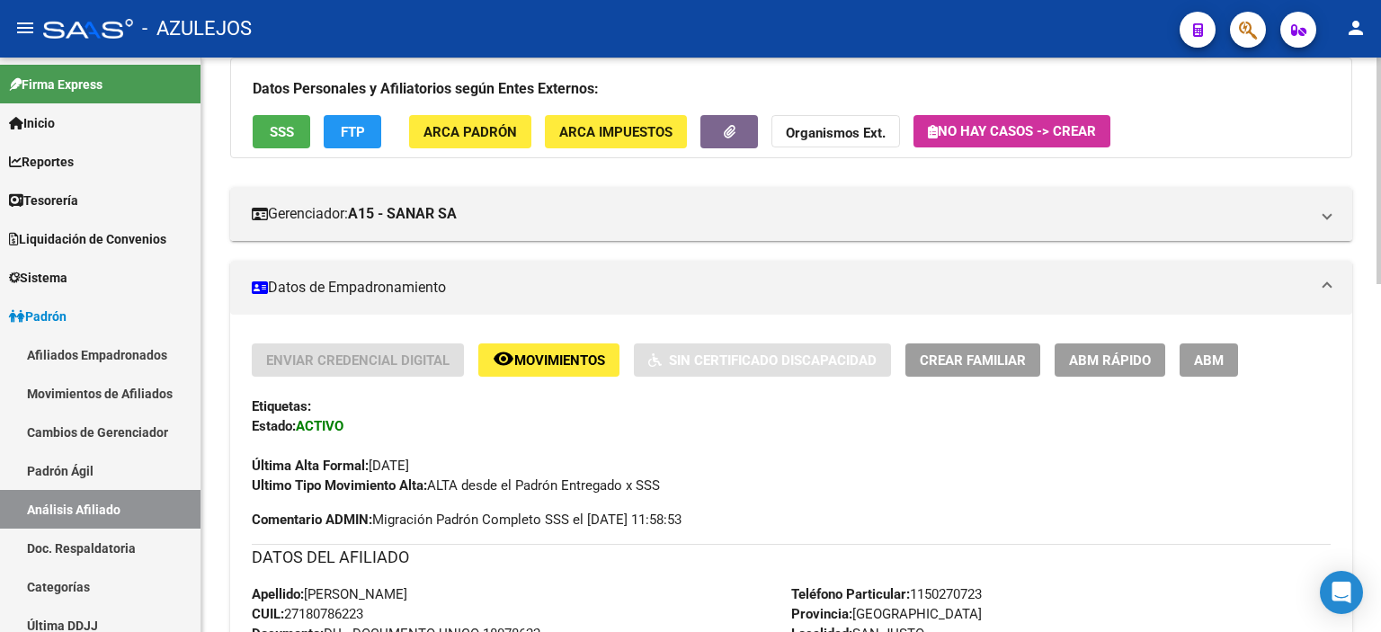
scroll to position [180, 0]
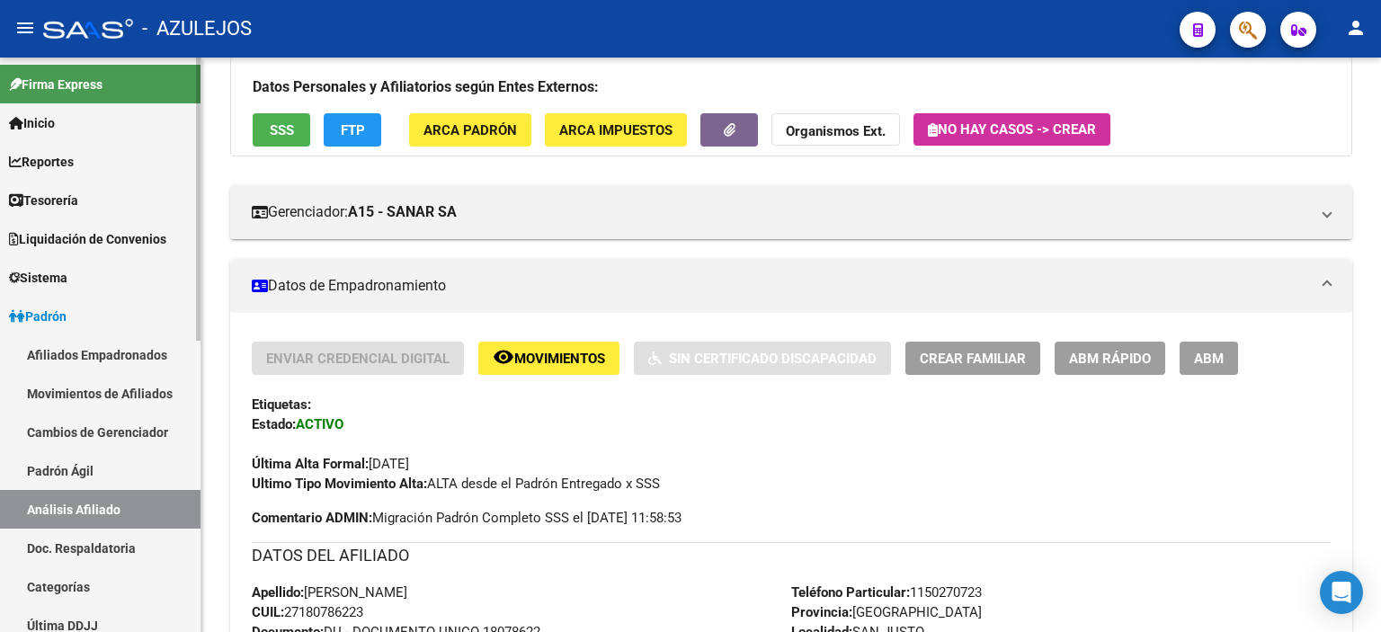
click at [71, 484] on link "Padrón Ágil" at bounding box center [100, 470] width 200 height 39
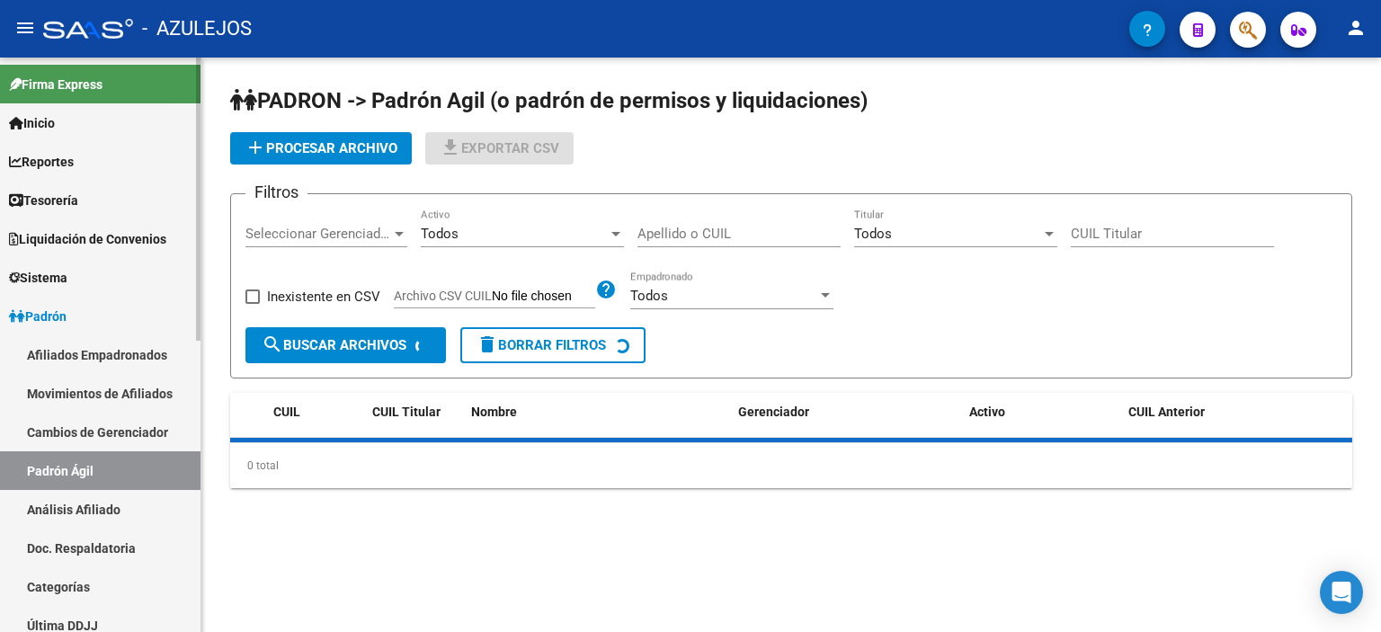
drag, startPoint x: 99, startPoint y: 513, endPoint x: 117, endPoint y: 491, distance: 28.8
click at [99, 513] on link "Análisis Afiliado" at bounding box center [100, 509] width 200 height 39
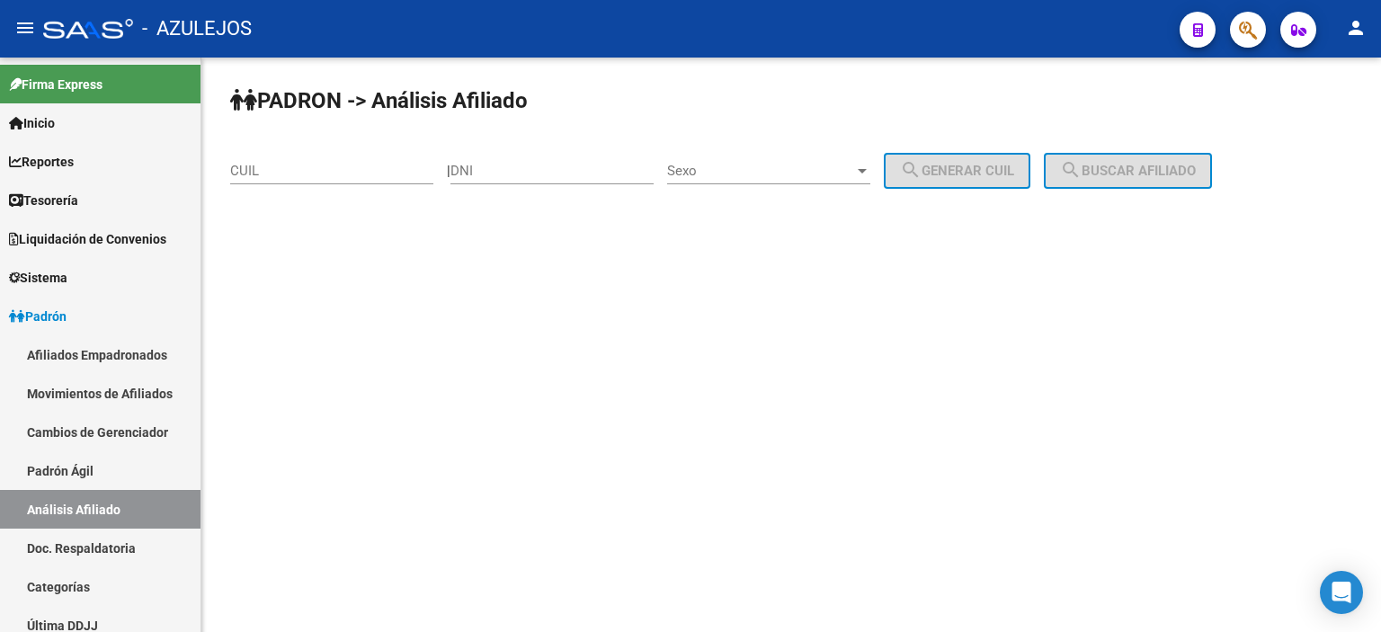
click at [502, 175] on input "DNI" at bounding box center [551, 171] width 203 height 16
type input "33982172"
click at [776, 164] on span "Sexo" at bounding box center [760, 171] width 187 height 16
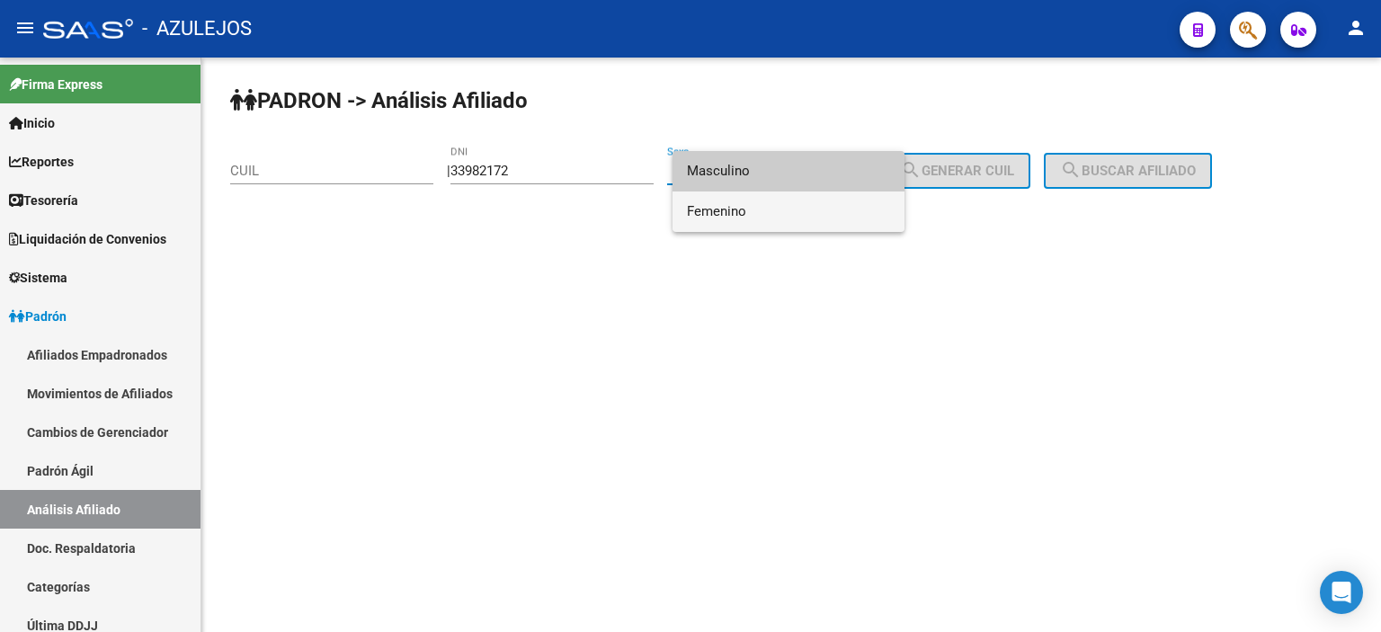
click at [780, 204] on span "Femenino" at bounding box center [788, 211] width 203 height 40
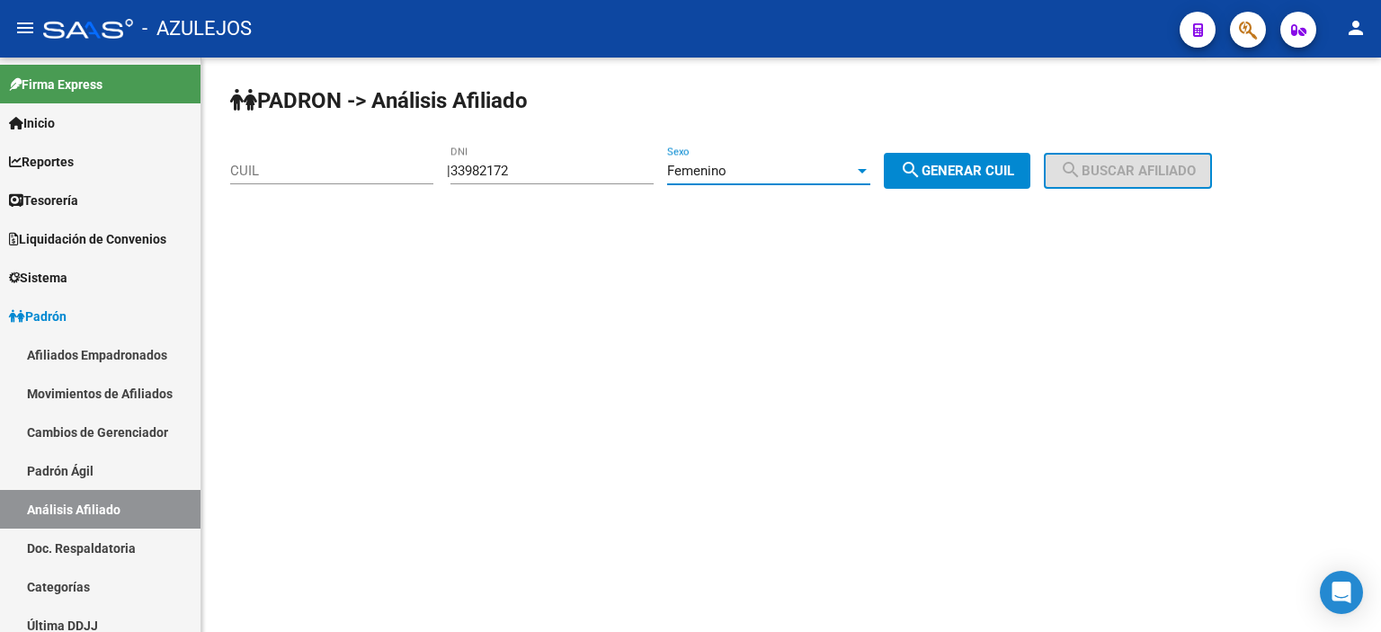
drag, startPoint x: 942, startPoint y: 161, endPoint x: 1035, endPoint y: 161, distance: 93.5
click at [943, 161] on button "search Generar CUIL" at bounding box center [957, 171] width 147 height 36
type input "27-33982172-6"
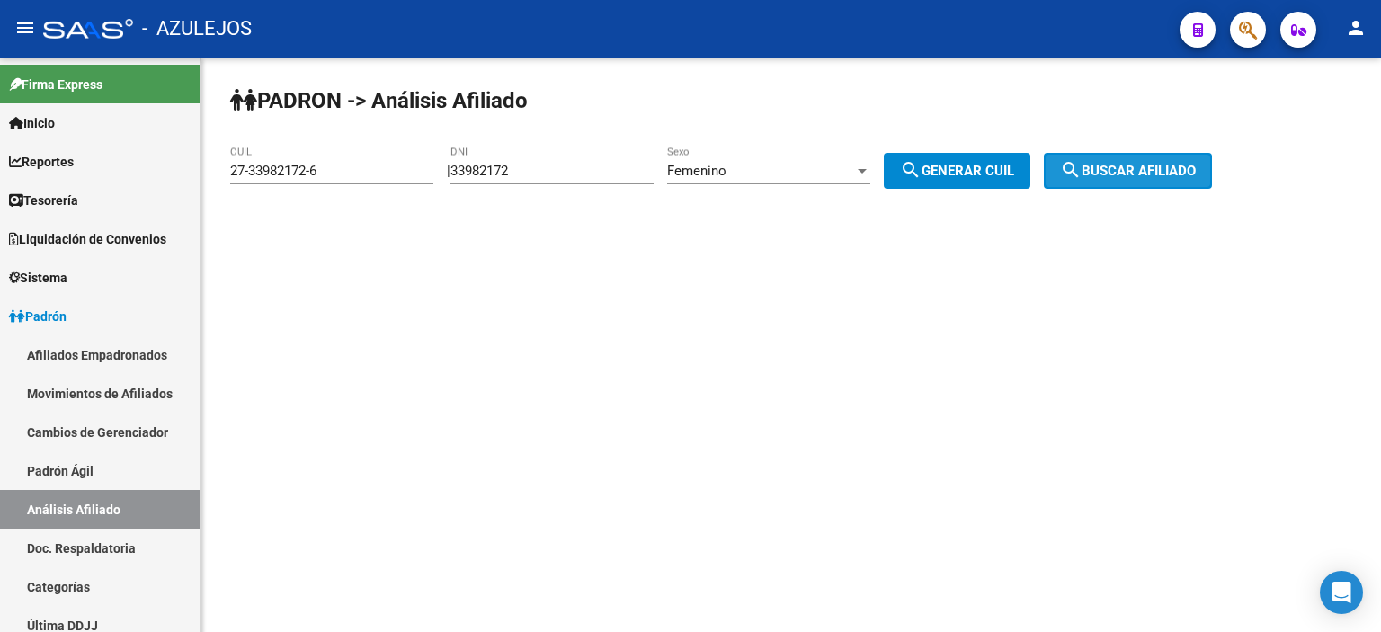
click at [1105, 161] on button "search Buscar afiliado" at bounding box center [1128, 171] width 168 height 36
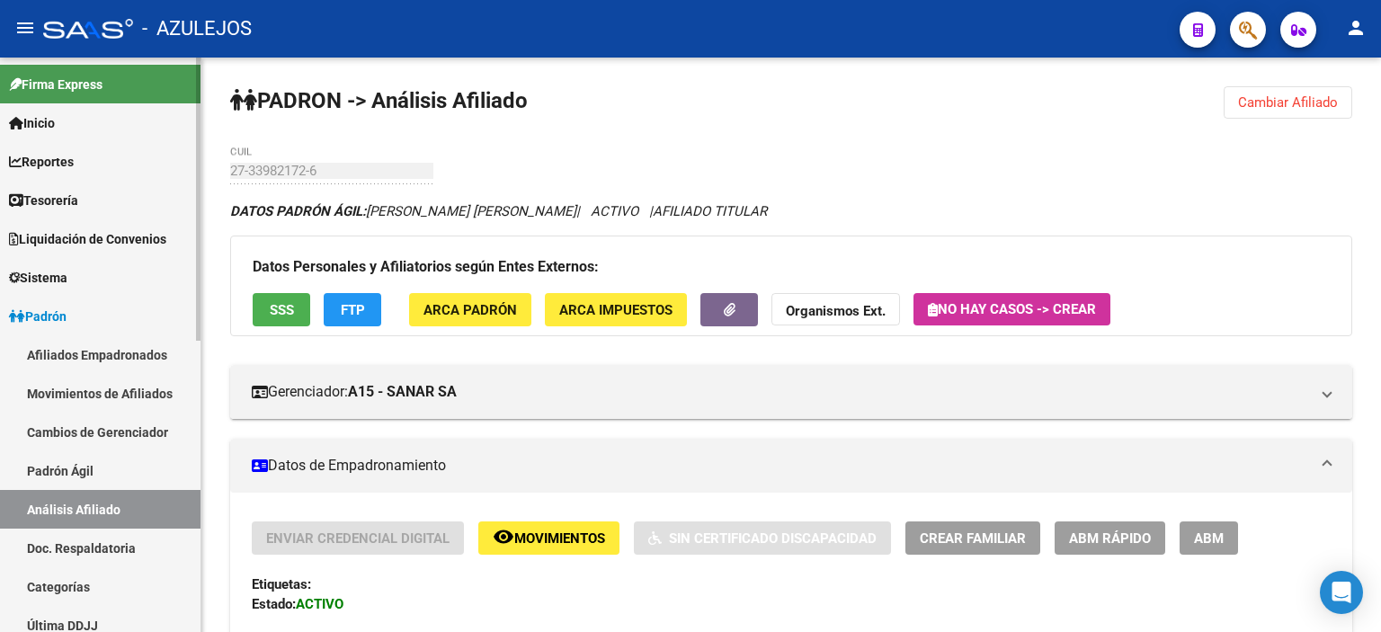
click at [54, 470] on link "Padrón Ágil" at bounding box center [100, 470] width 200 height 39
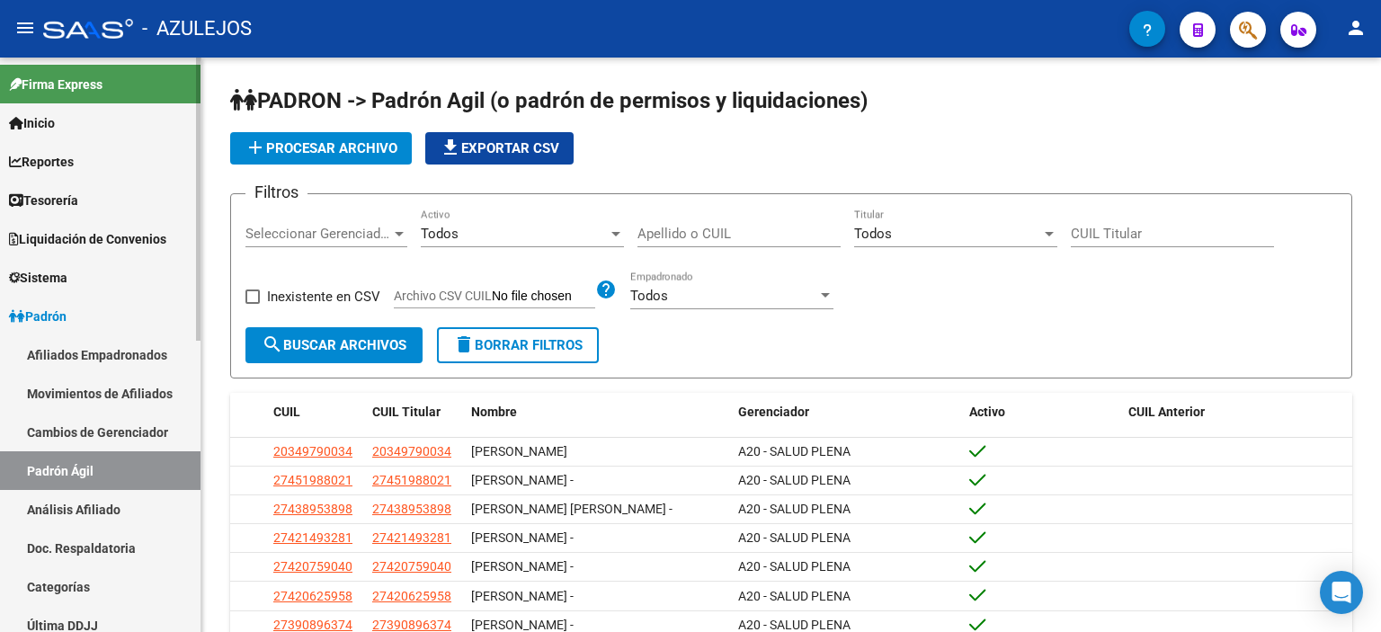
click at [75, 513] on link "Análisis Afiliado" at bounding box center [100, 509] width 200 height 39
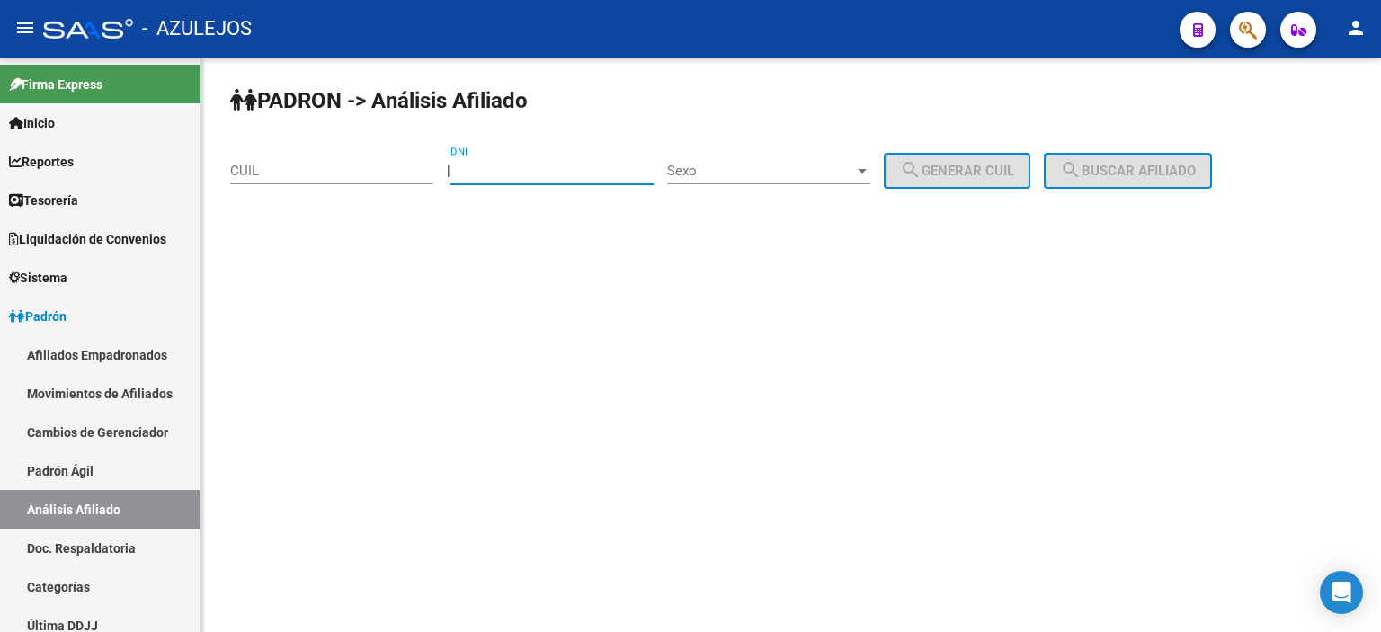
click at [504, 168] on input "DNI" at bounding box center [551, 171] width 203 height 16
type input "46503741"
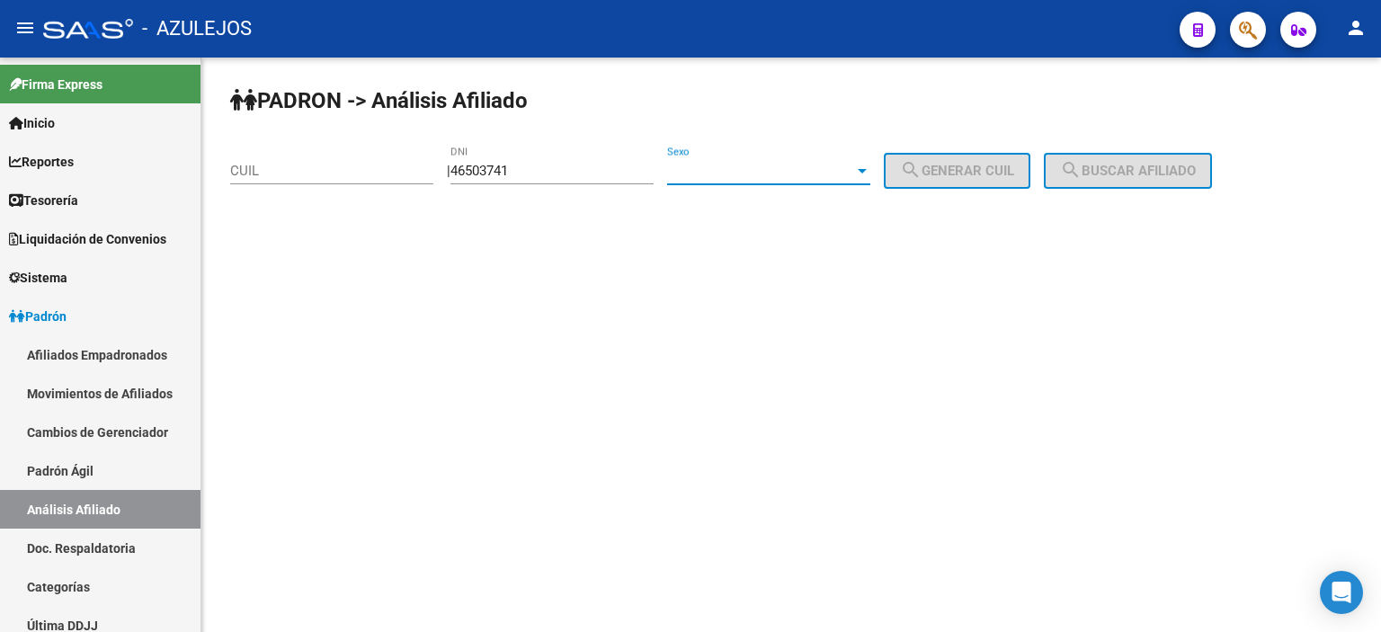
click at [705, 174] on span "Sexo" at bounding box center [760, 171] width 187 height 16
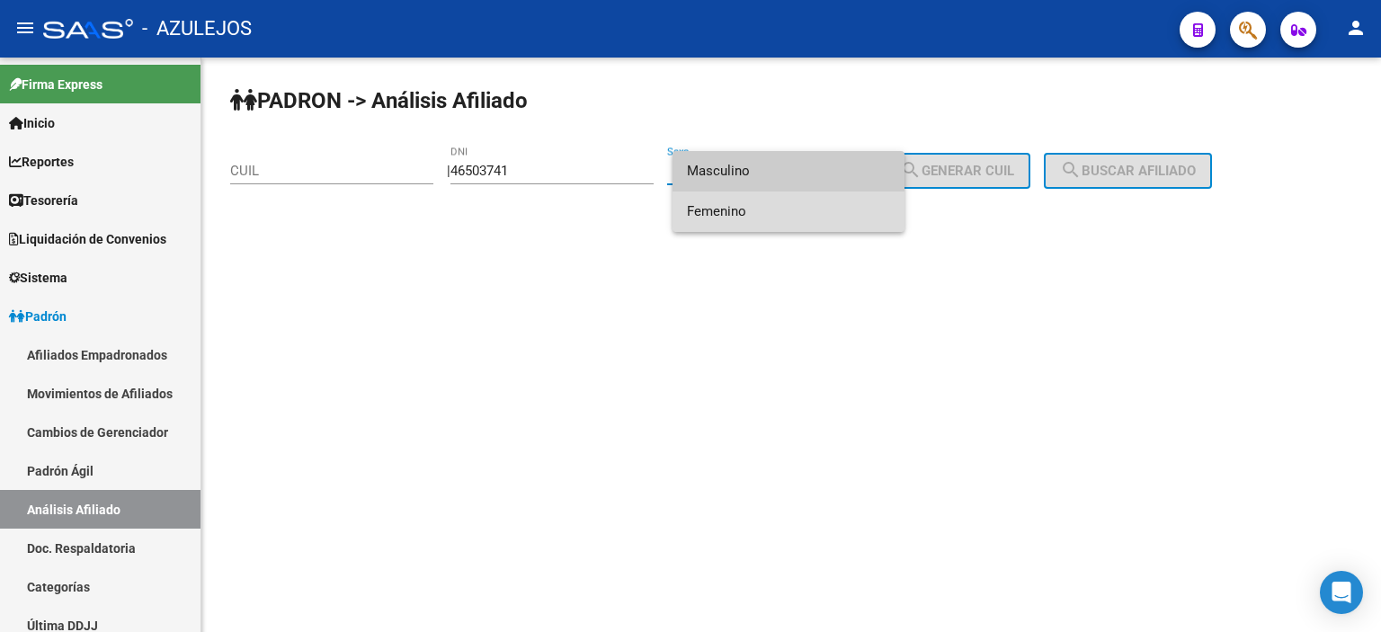
click at [721, 214] on span "Femenino" at bounding box center [788, 211] width 203 height 40
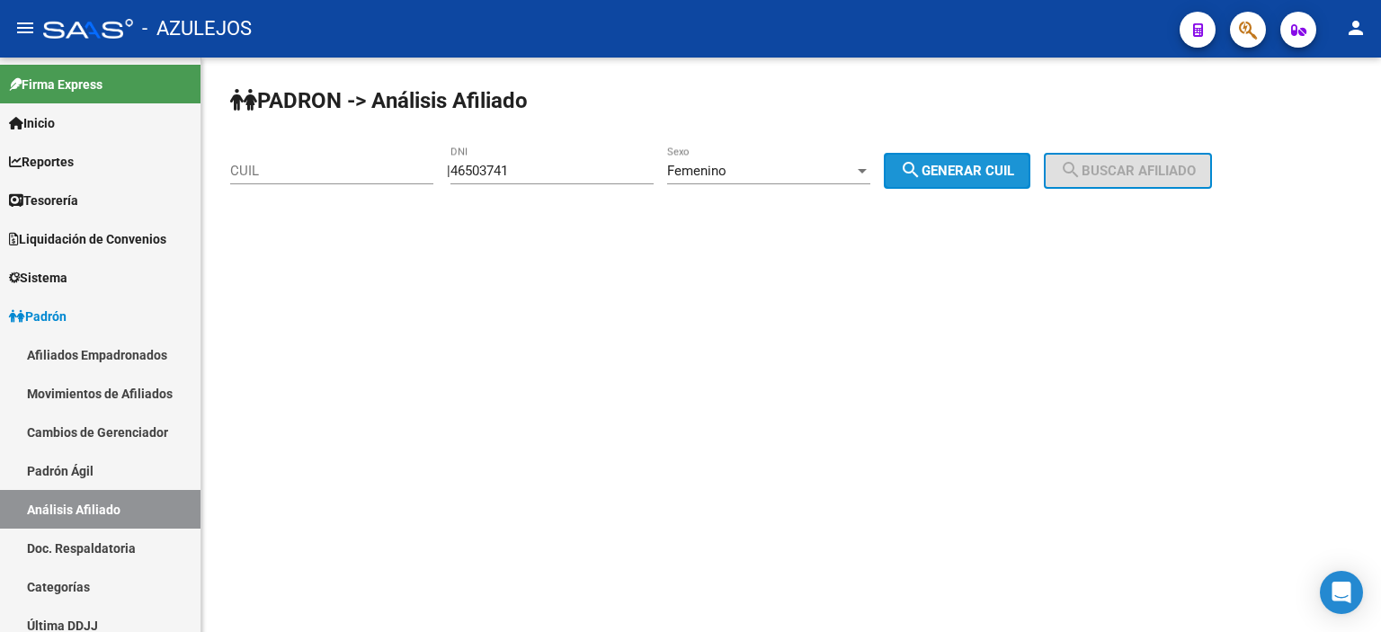
click at [974, 155] on button "search Generar CUIL" at bounding box center [957, 171] width 147 height 36
type input "27-46503741-0"
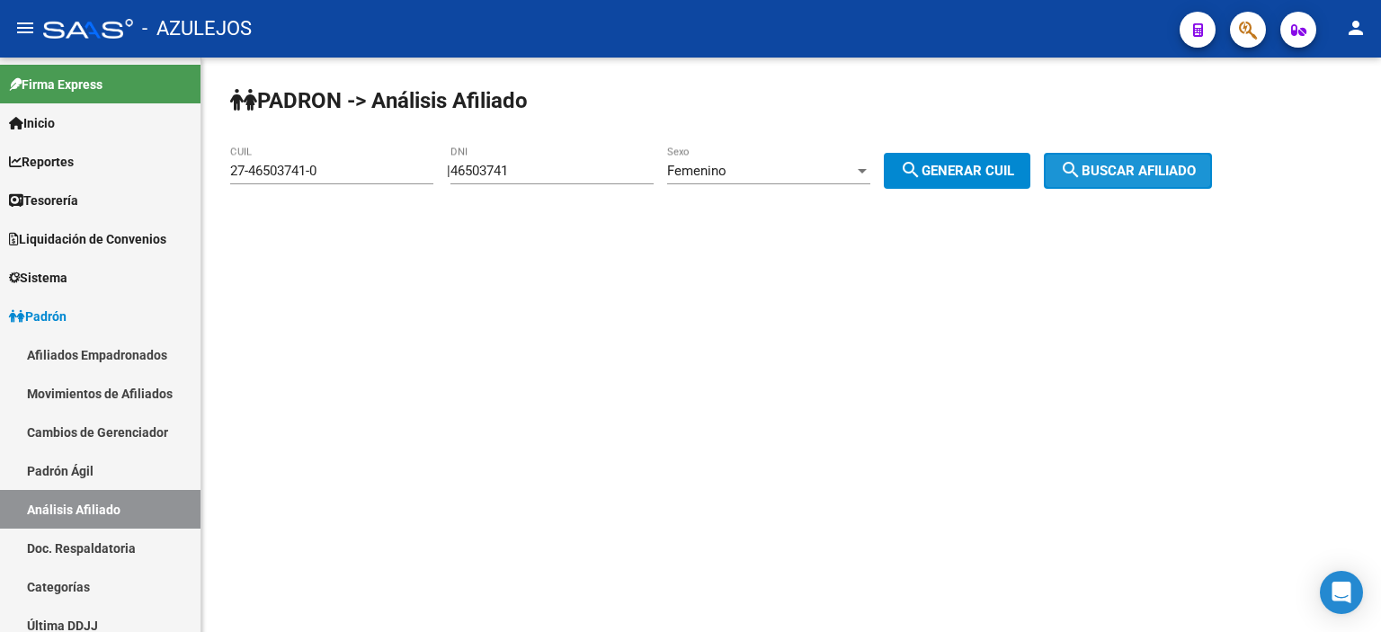
click at [1133, 159] on button "search Buscar afiliado" at bounding box center [1128, 171] width 168 height 36
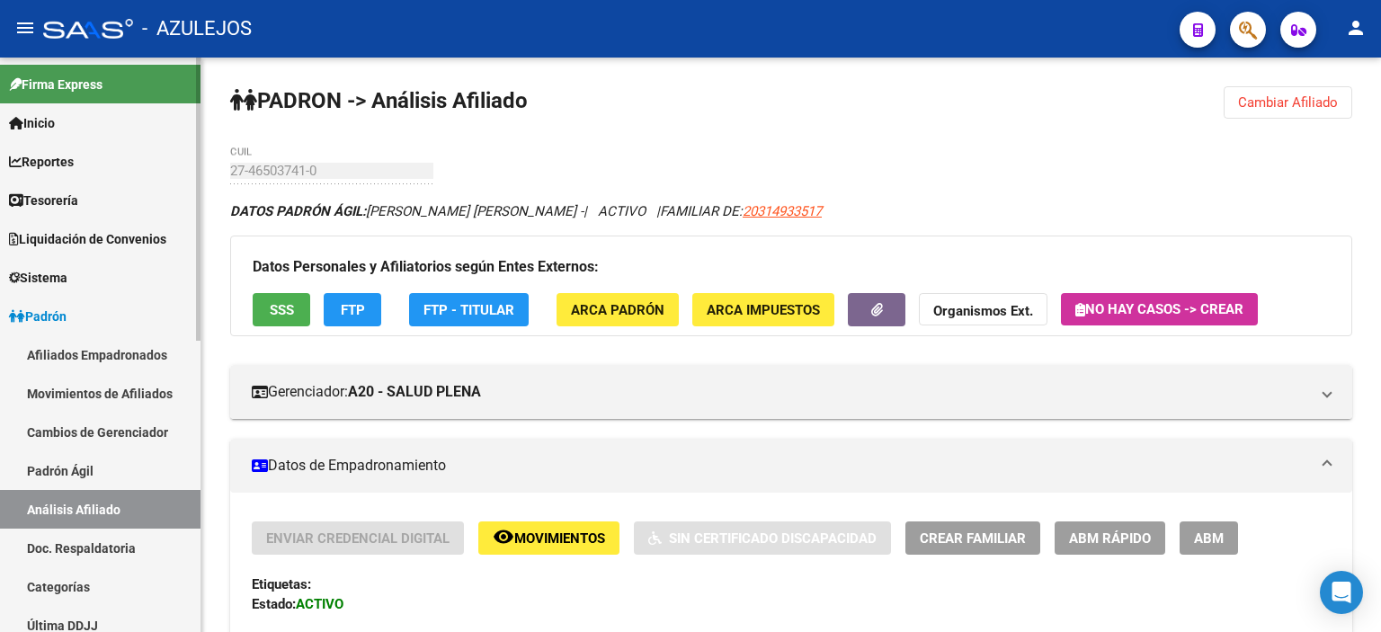
click at [111, 478] on link "Padrón Ágil" at bounding box center [100, 470] width 200 height 39
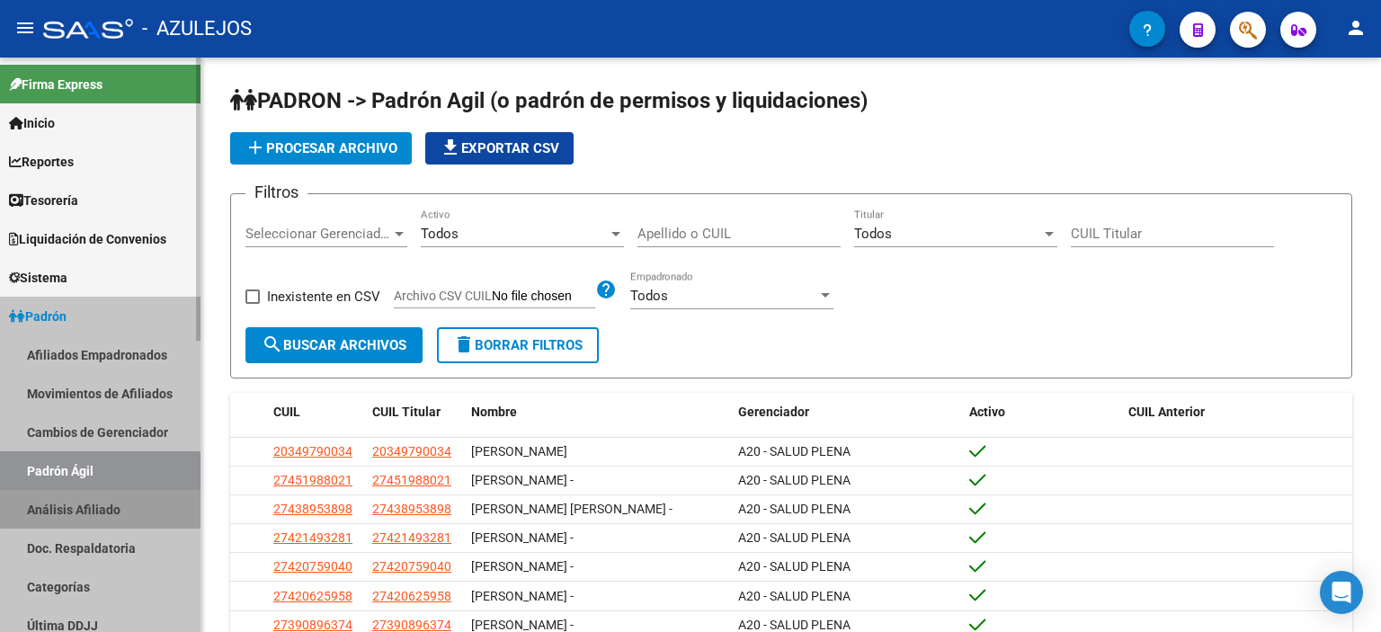
click at [84, 512] on link "Análisis Afiliado" at bounding box center [100, 509] width 200 height 39
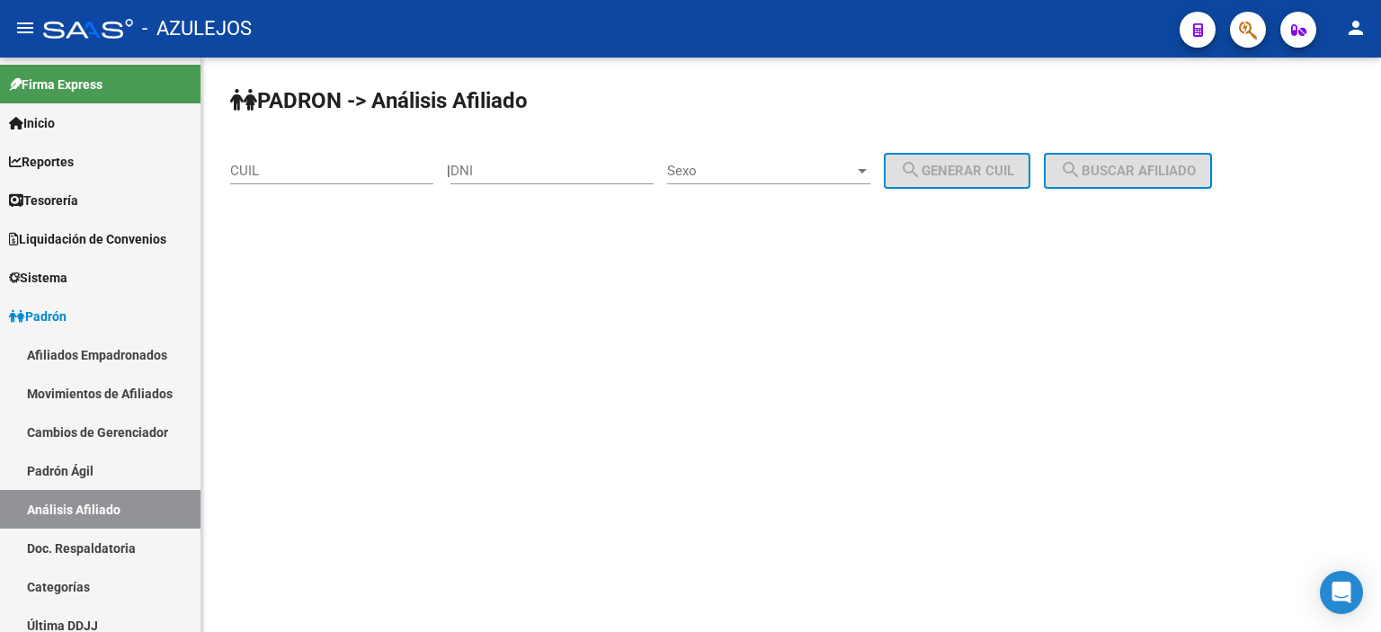
click at [527, 168] on input "DNI" at bounding box center [551, 171] width 203 height 16
type input "54696316"
click at [705, 164] on span "Sexo" at bounding box center [760, 171] width 187 height 16
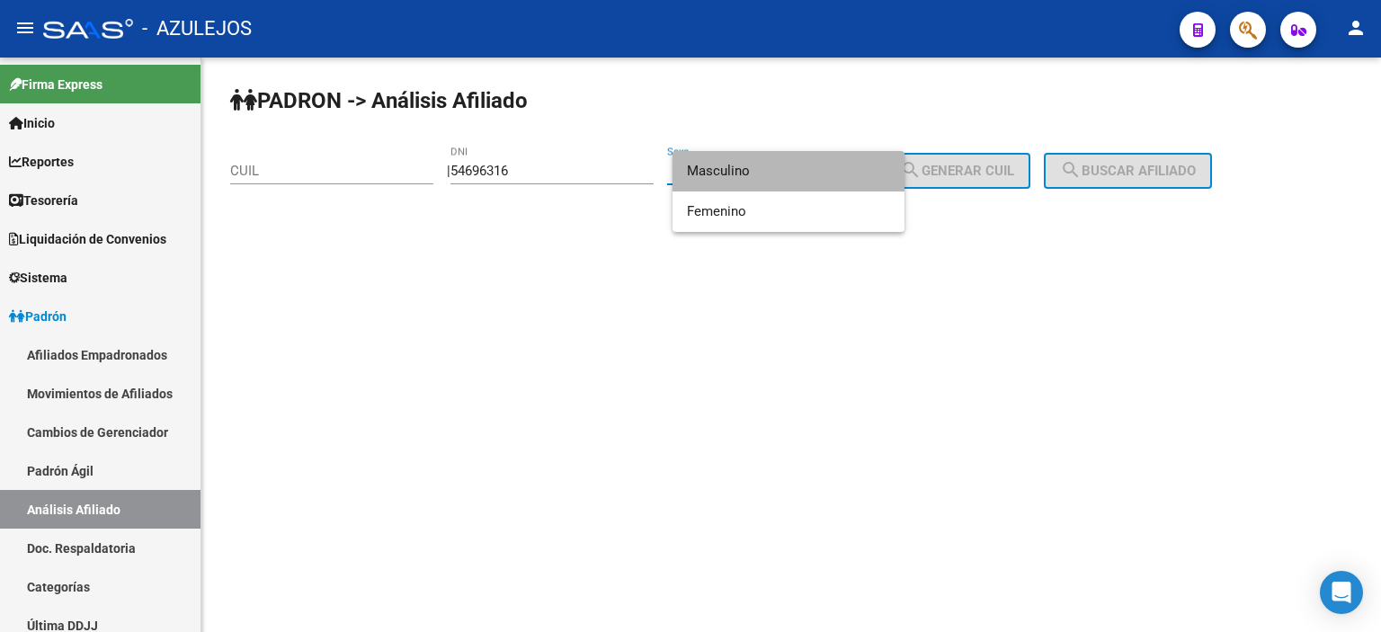
click at [705, 164] on span "Masculino" at bounding box center [788, 171] width 203 height 40
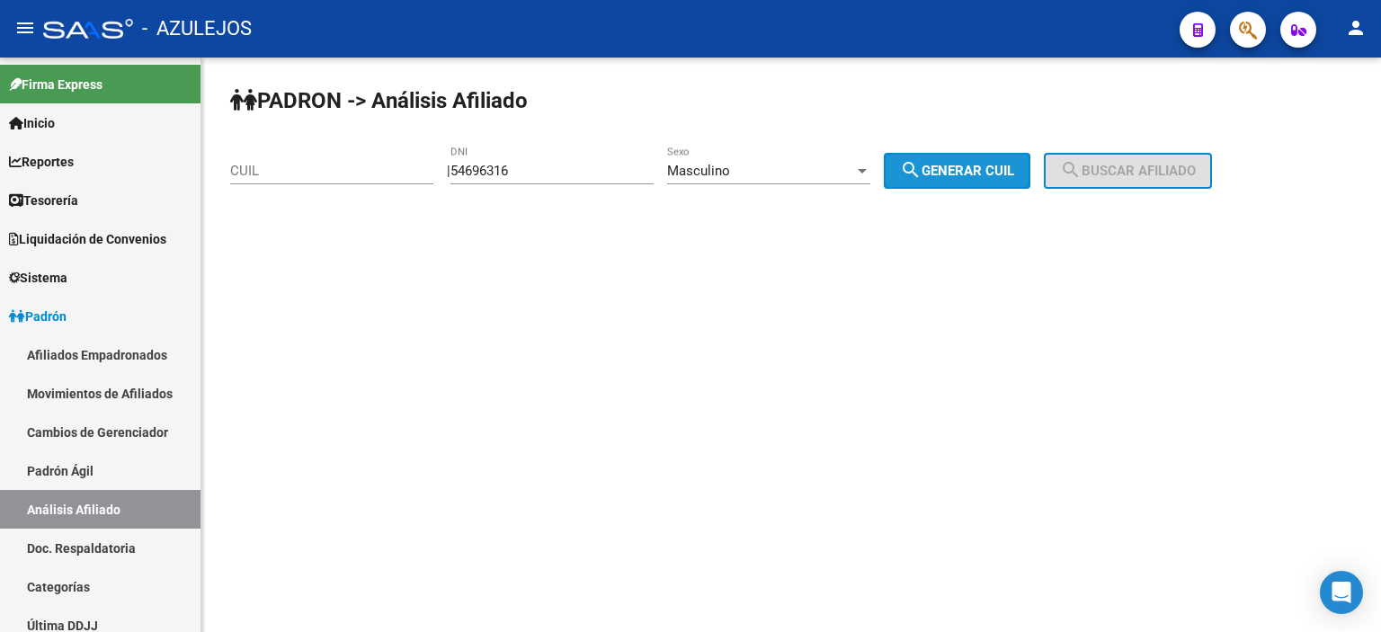
click at [970, 164] on span "search Generar CUIL" at bounding box center [957, 171] width 114 height 16
type input "20-54696316-1"
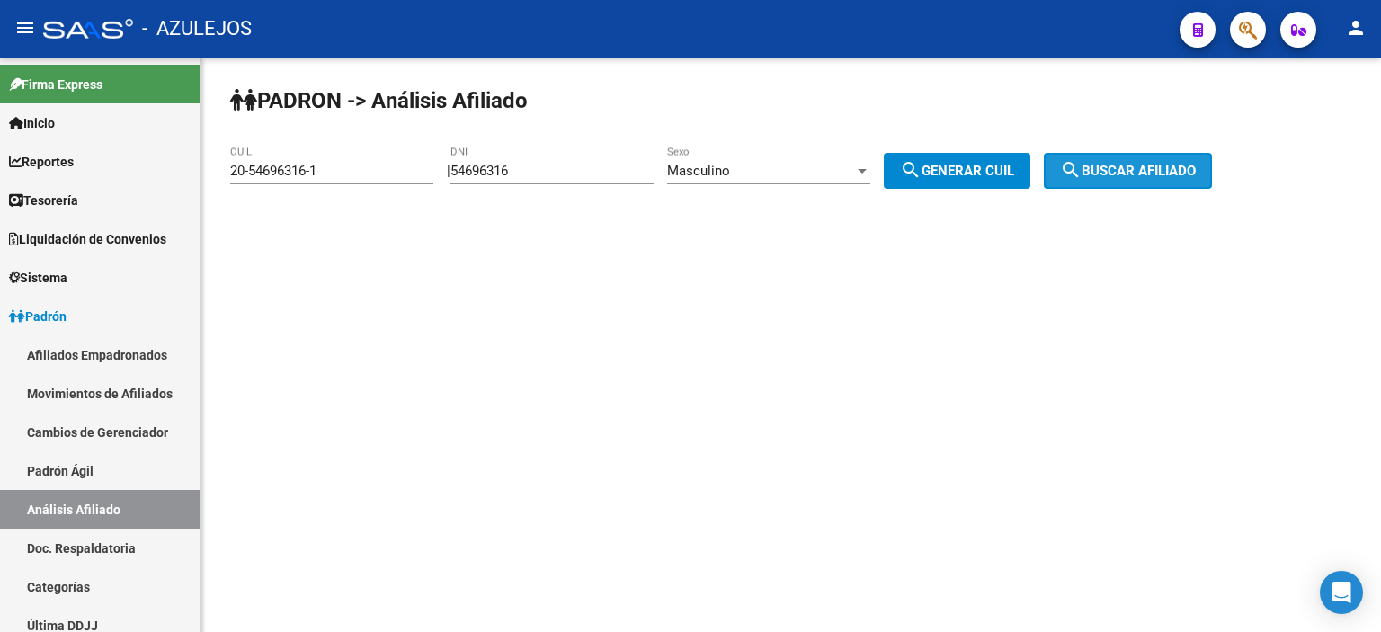
click at [1137, 176] on span "search Buscar afiliado" at bounding box center [1128, 171] width 136 height 16
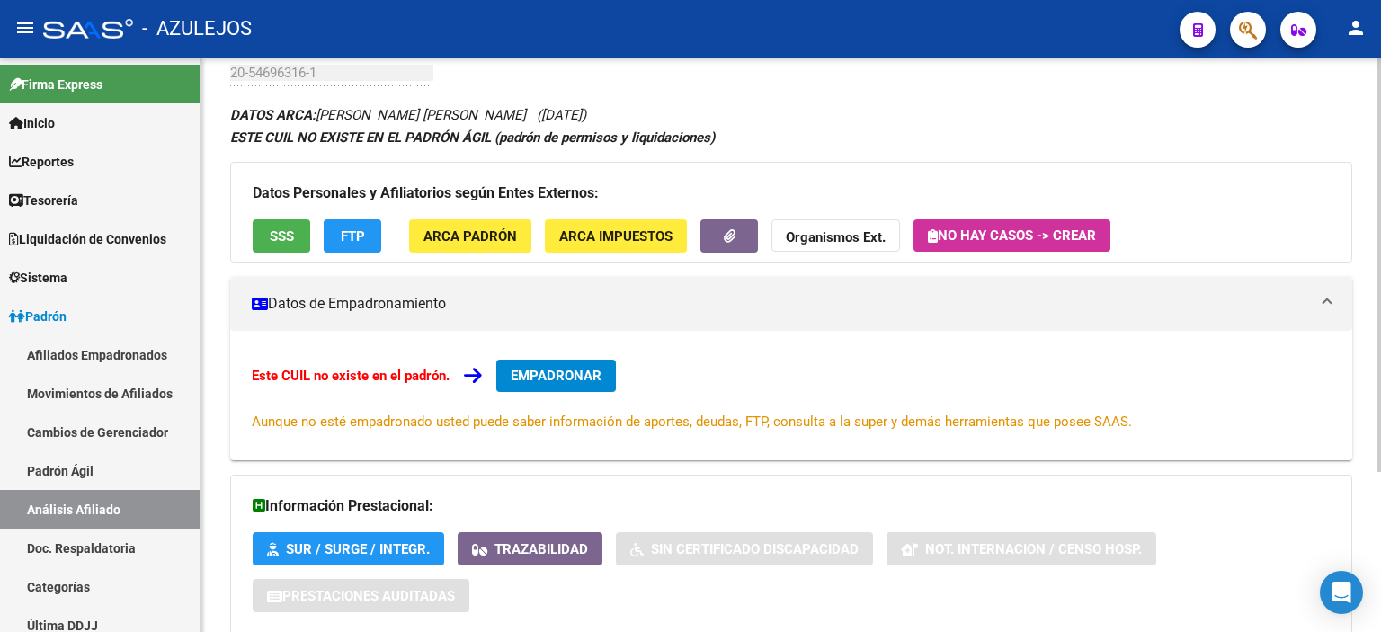
scroll to position [220, 0]
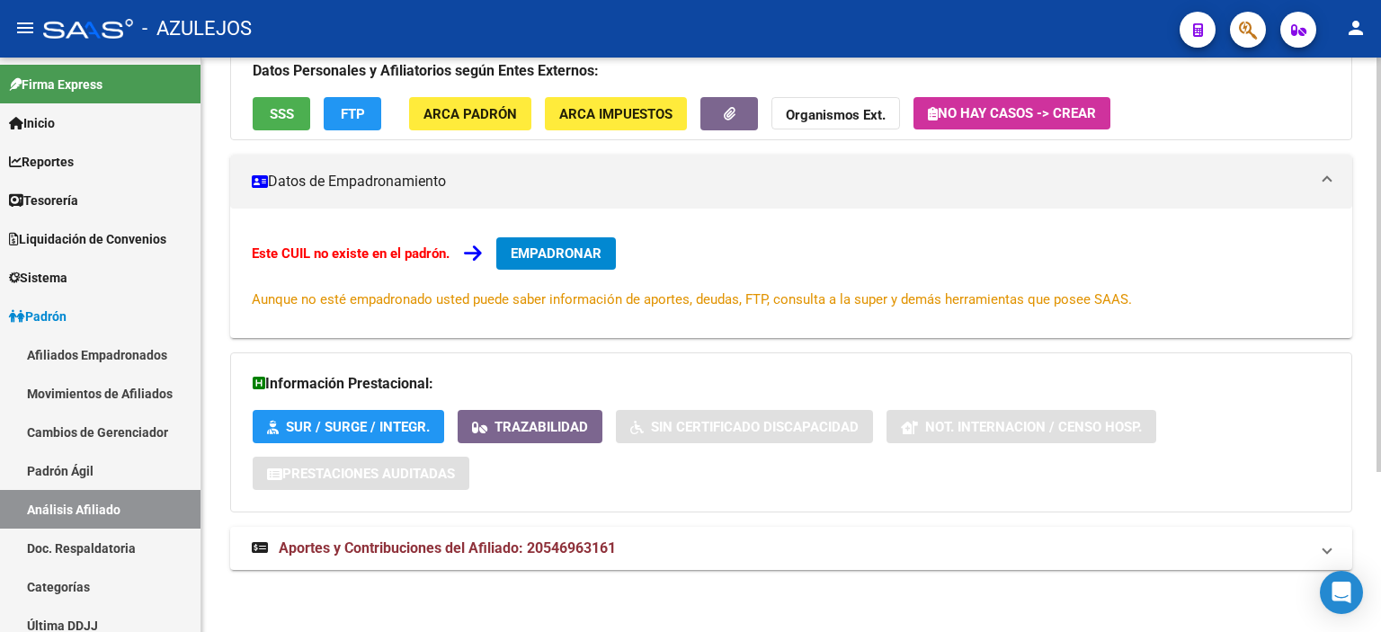
click at [280, 124] on button "SSS" at bounding box center [282, 113] width 58 height 33
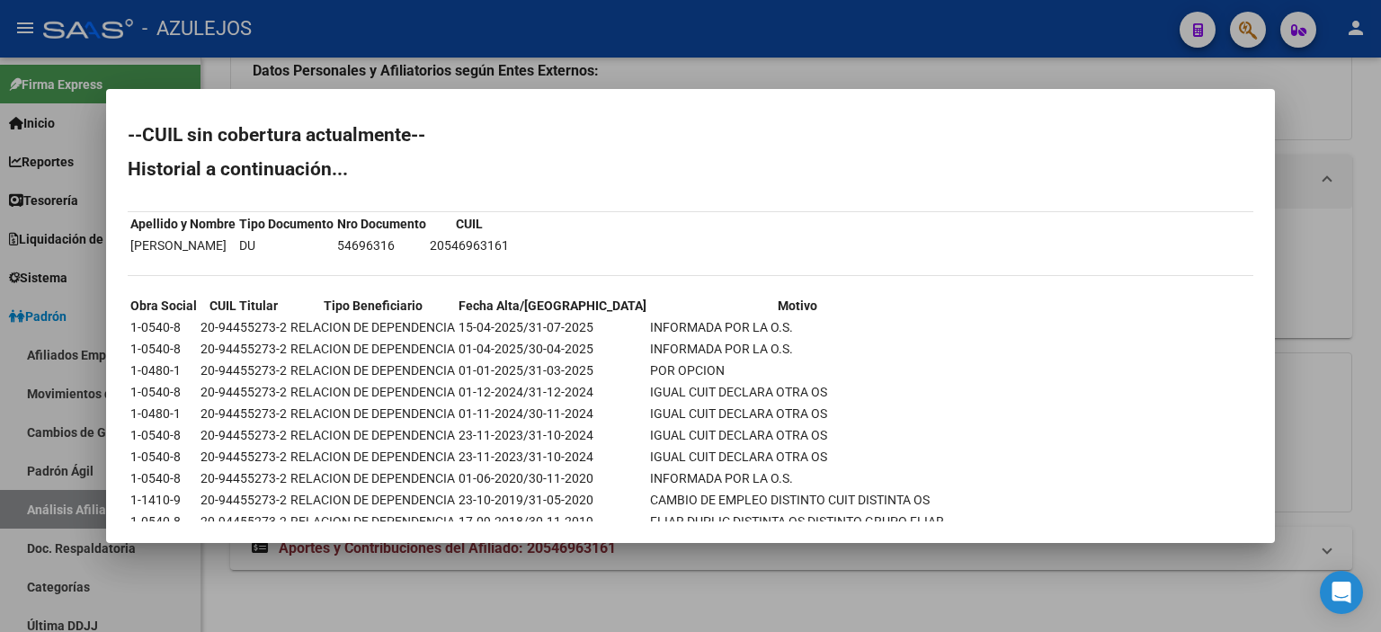
scroll to position [64, 0]
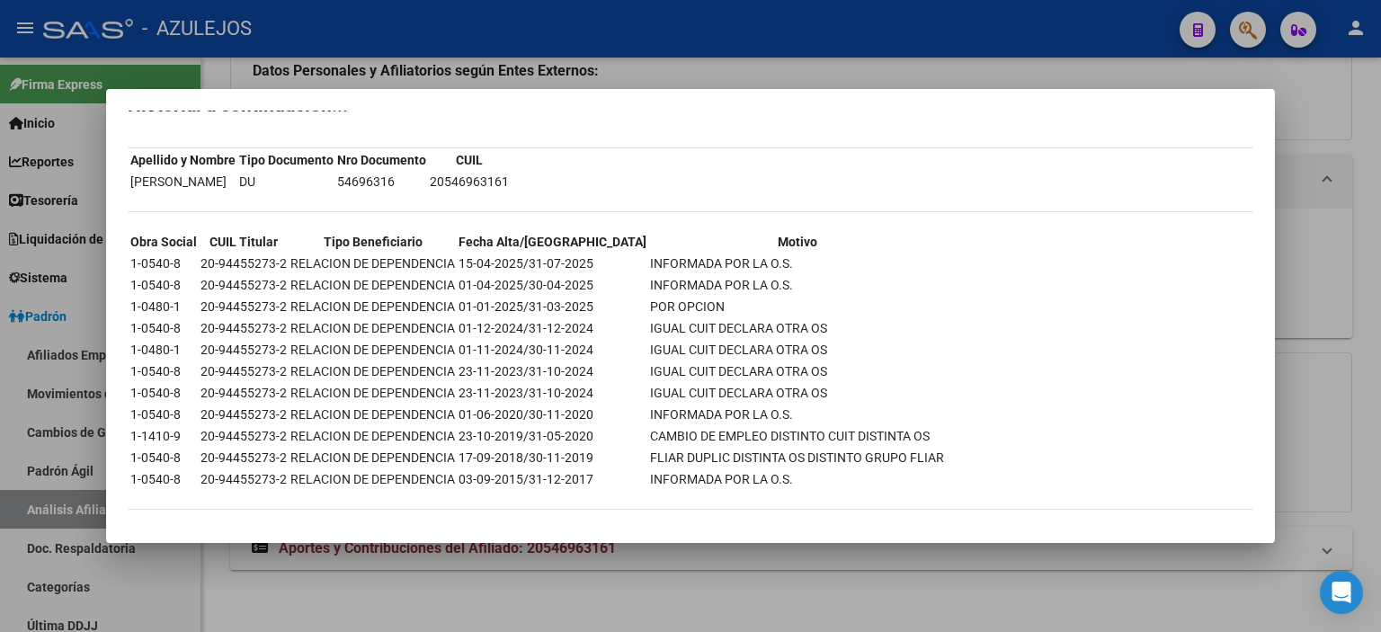
drag, startPoint x: 164, startPoint y: 298, endPoint x: 329, endPoint y: 300, distance: 165.4
click at [329, 300] on tr "1-0480-1 20-94455273-2 RELACION DE DEPENDENCIA 01-01-2025/31-03-2025 POR OPCION" at bounding box center [536, 307] width 815 height 20
click at [510, 173] on td "20546963161" at bounding box center [469, 182] width 81 height 20
drag, startPoint x: 619, startPoint y: 178, endPoint x: 537, endPoint y: 171, distance: 83.0
click at [510, 172] on tr "[PERSON_NAME] DU 54696316 20546963161" at bounding box center [319, 182] width 380 height 20
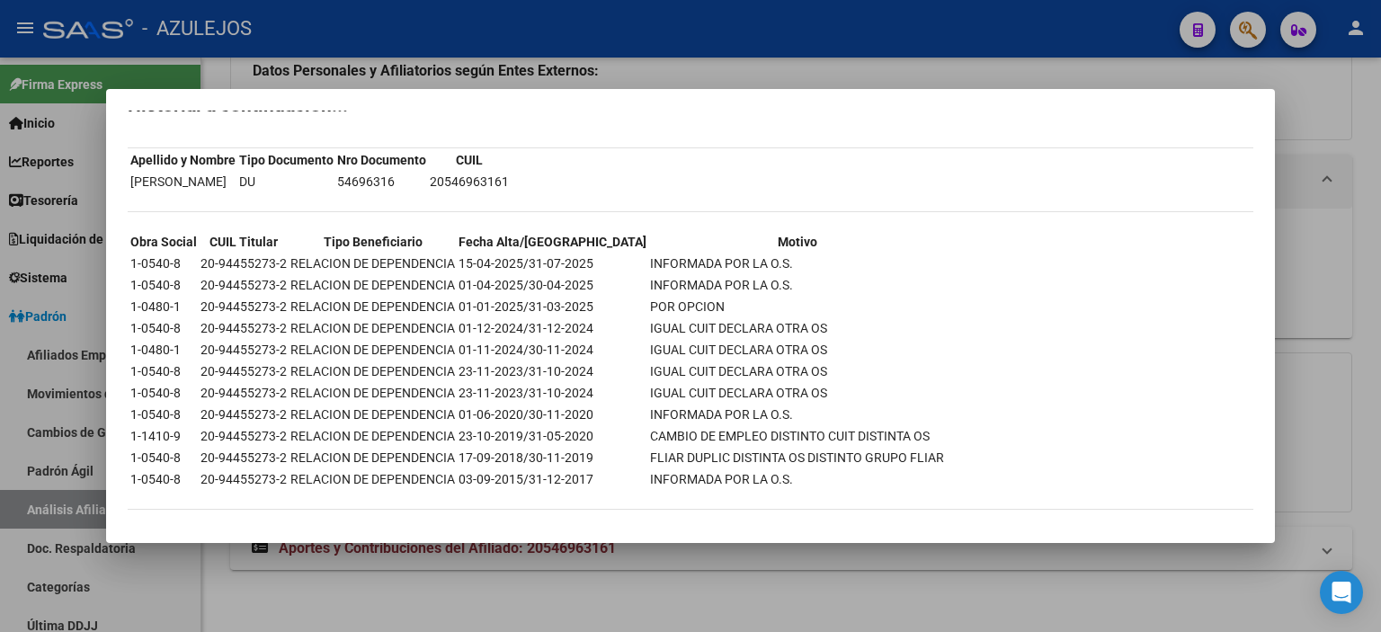
copy tr "20546963161"
click at [427, 182] on td "54696316" at bounding box center [381, 182] width 91 height 20
drag, startPoint x: 506, startPoint y: 180, endPoint x: 451, endPoint y: 176, distance: 54.9
click at [427, 176] on td "54696316" at bounding box center [381, 182] width 91 height 20
copy td "54696316"
